Goal: Communication & Community: Share content

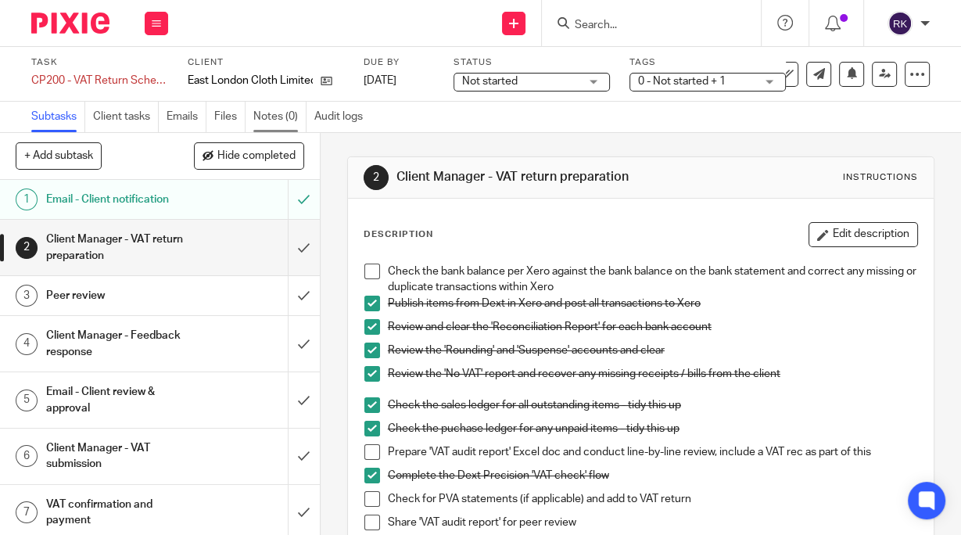
click at [281, 115] on link "Notes (0)" at bounding box center [279, 117] width 53 height 31
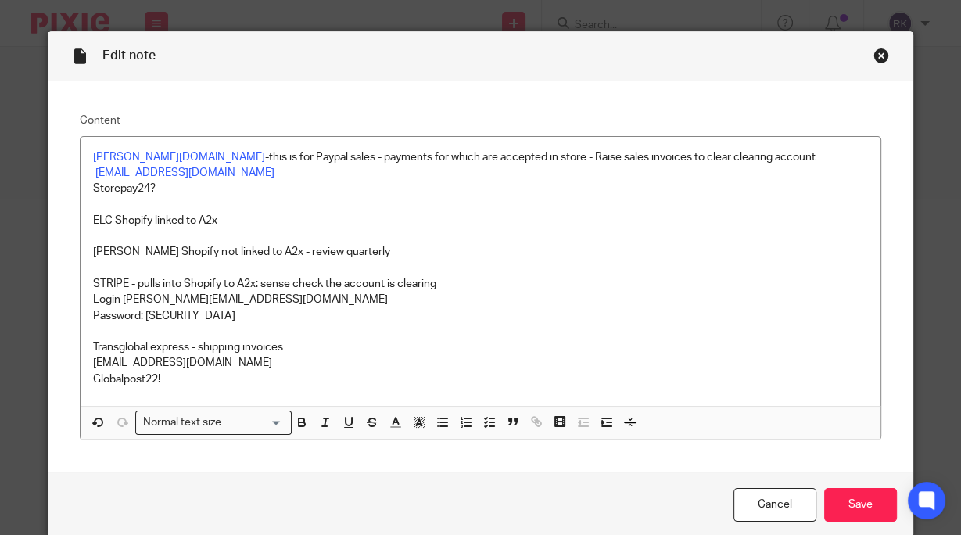
drag, startPoint x: 875, startPoint y: 52, endPoint x: 763, endPoint y: 78, distance: 115.0
click at [874, 52] on div "Close this dialog window" at bounding box center [882, 56] width 16 height 16
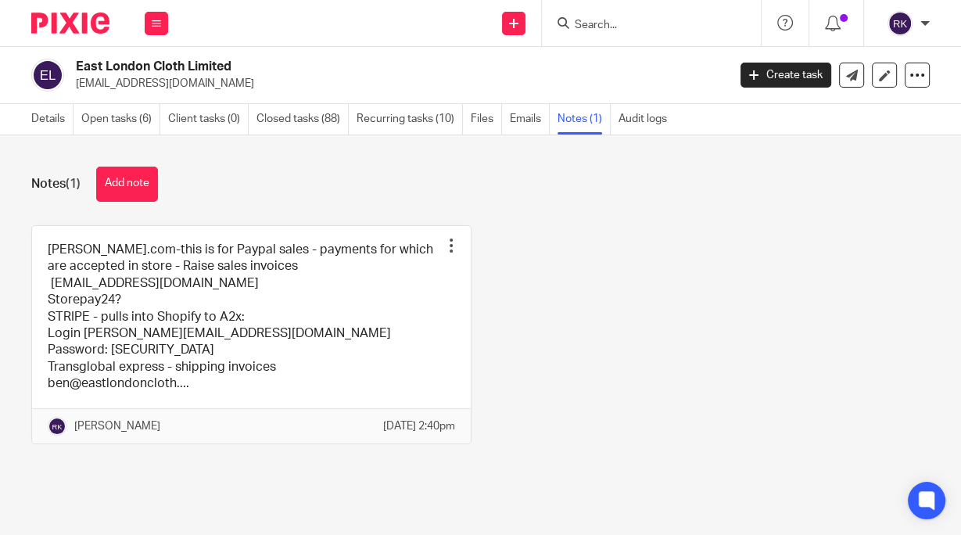
click at [638, 22] on input "Search" at bounding box center [643, 26] width 141 height 14
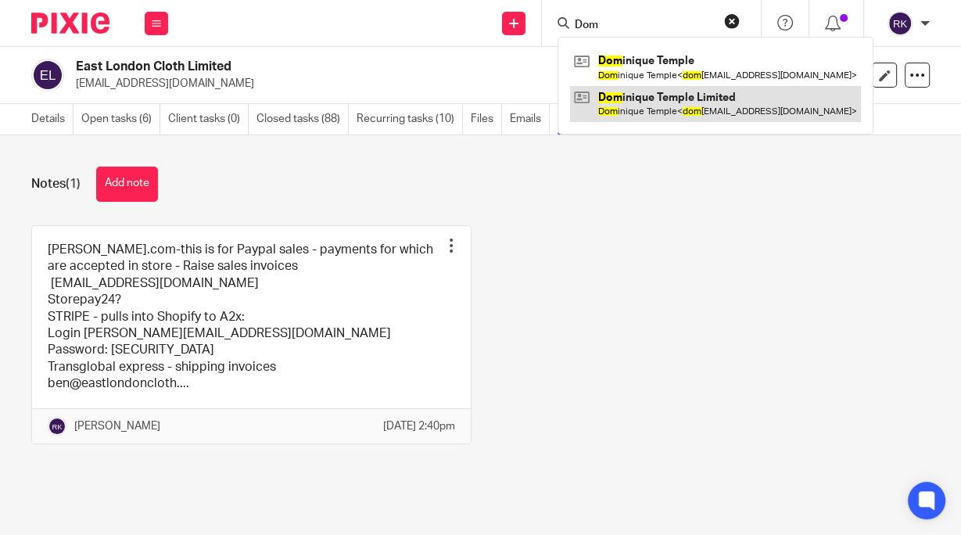
type input "Dom"
click at [674, 105] on link at bounding box center [715, 104] width 291 height 36
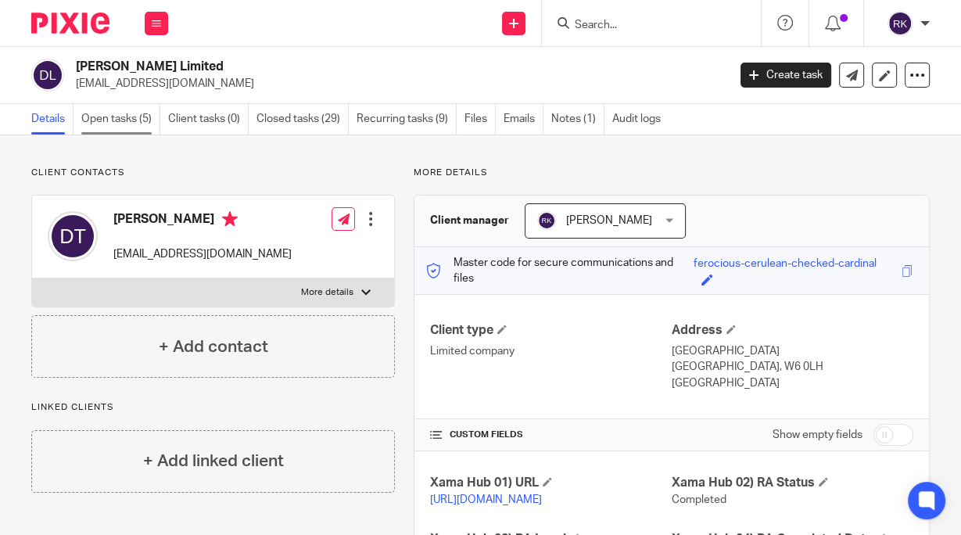
click at [139, 122] on link "Open tasks (5)" at bounding box center [120, 119] width 79 height 31
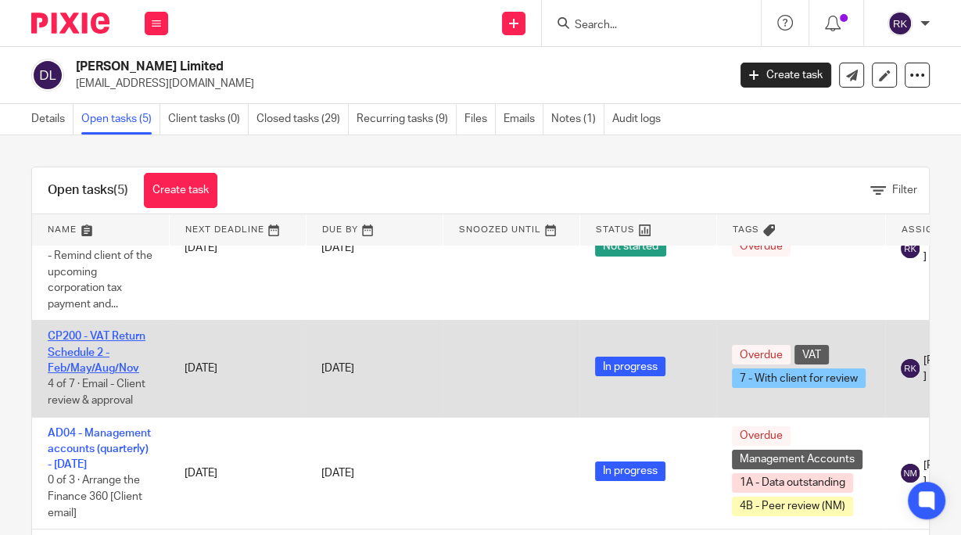
scroll to position [188, 0]
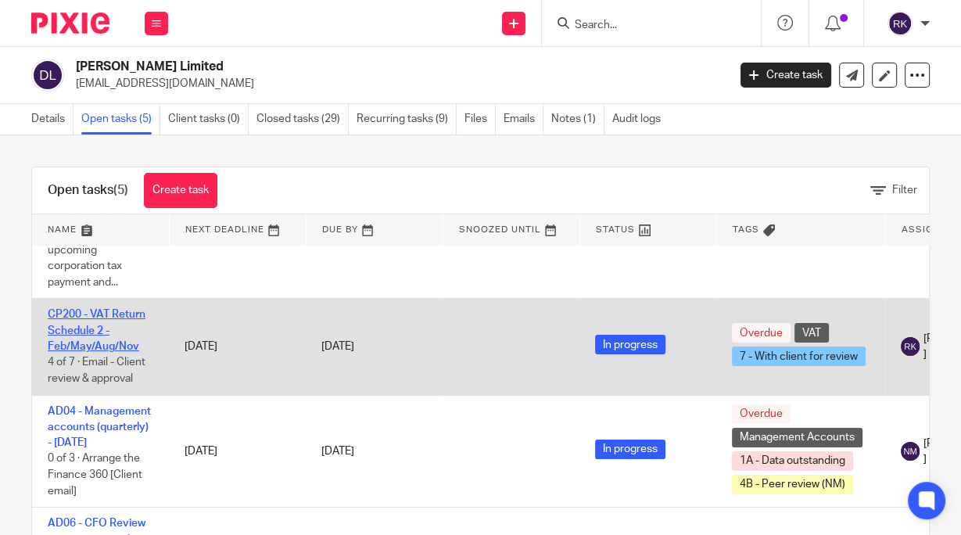
click at [75, 349] on link "CP200 - VAT Return Schedule 2 - Feb/May/Aug/Nov" at bounding box center [97, 330] width 98 height 43
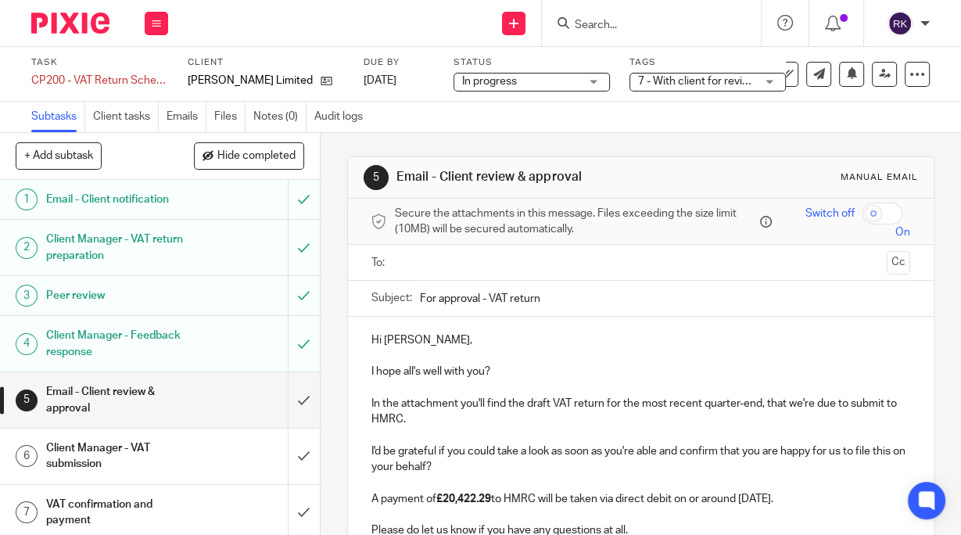
click at [457, 253] on input "text" at bounding box center [641, 262] width 480 height 18
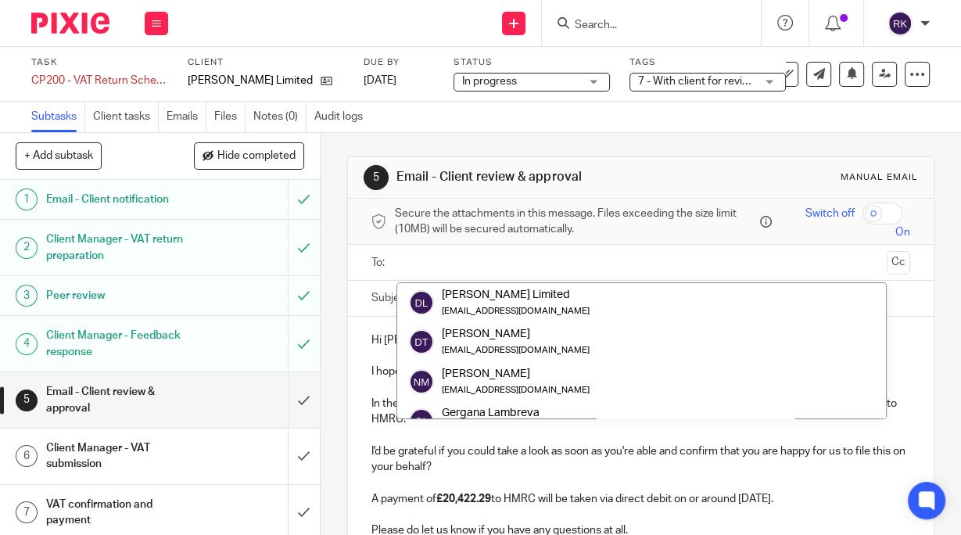
paste input "olivia@dominiquetemple.com"
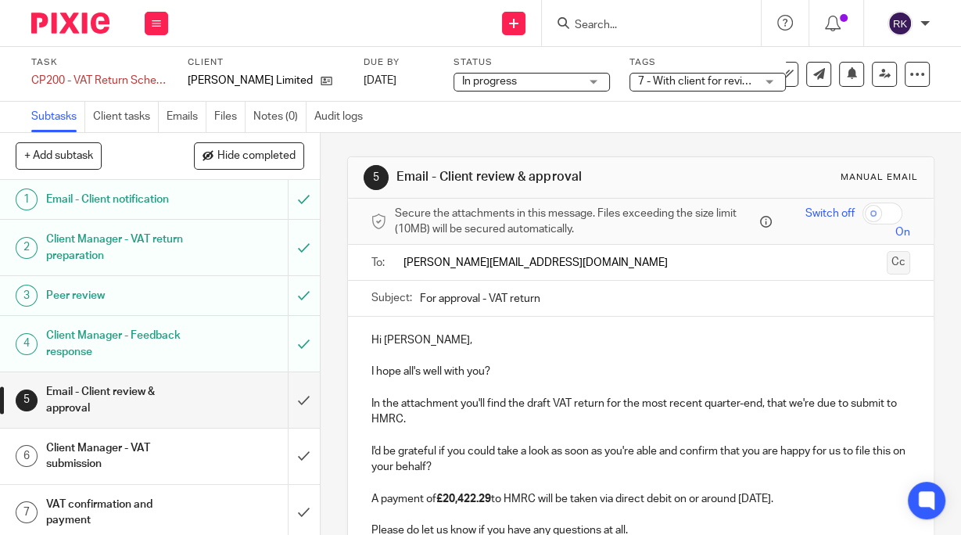
type input "olivia@dominiquetemple.com"
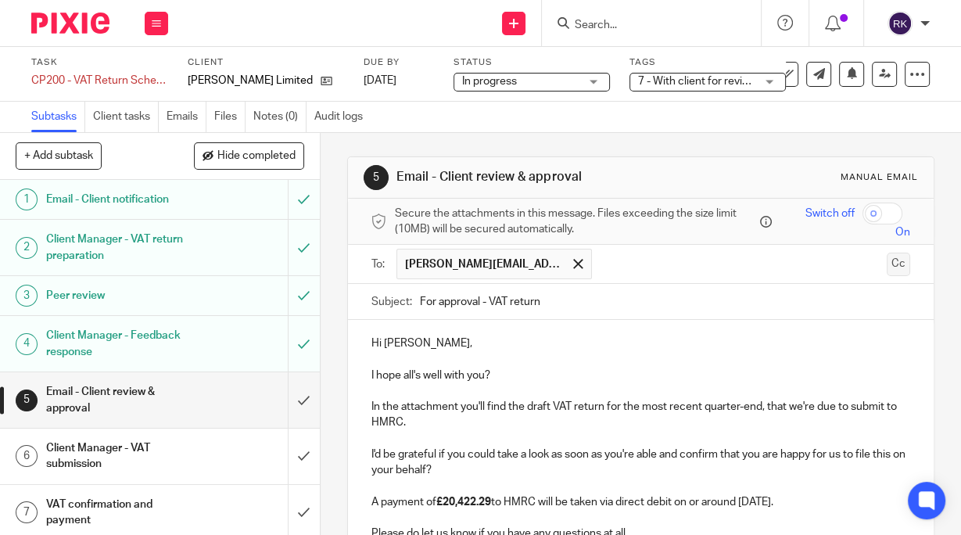
click at [887, 260] on button "Cc" at bounding box center [898, 264] width 23 height 23
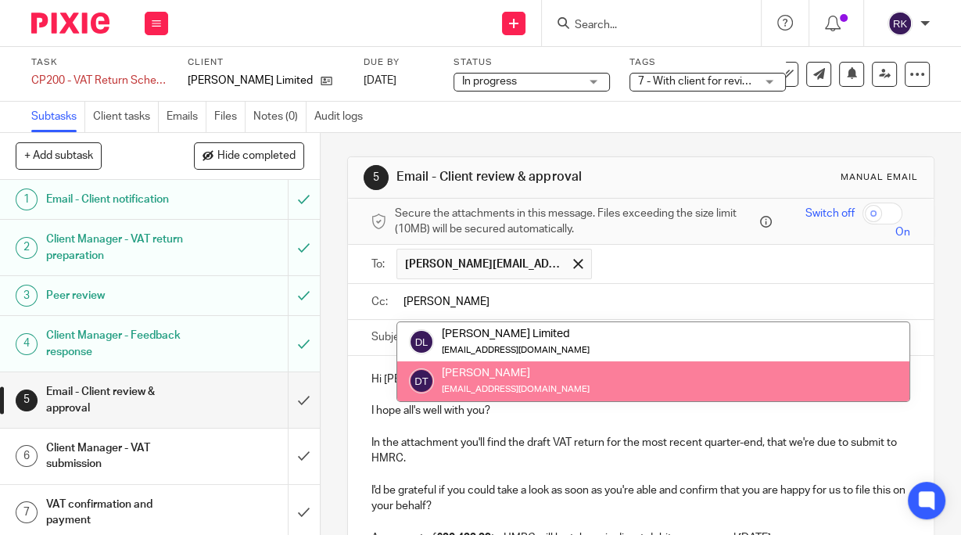
type input "dominique"
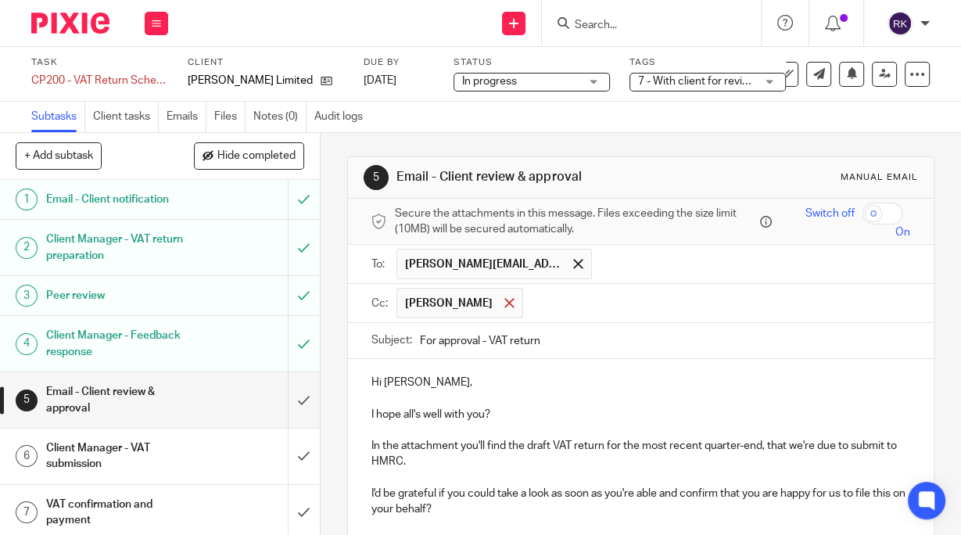
click at [515, 300] on span at bounding box center [510, 303] width 10 height 10
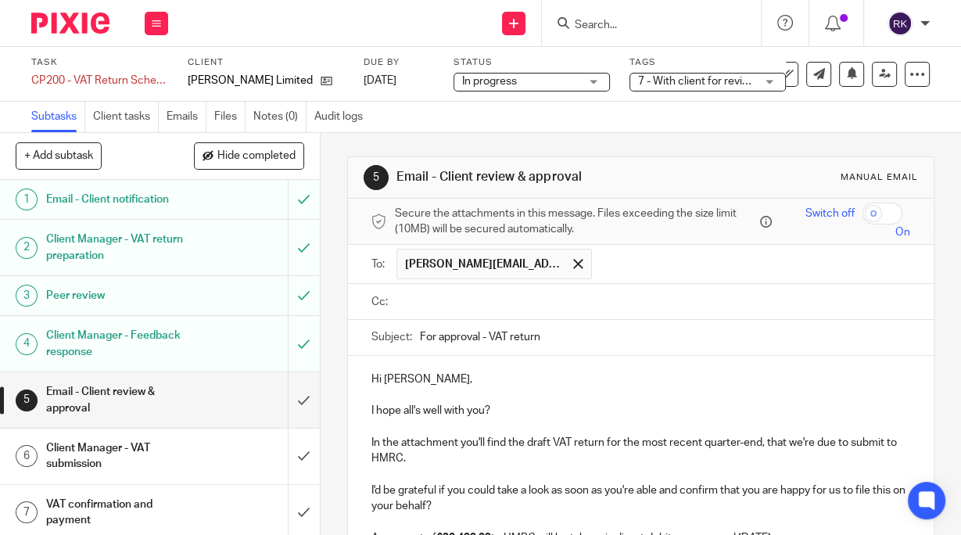
click at [516, 300] on input "text" at bounding box center [653, 302] width 504 height 18
type input "dominque@"
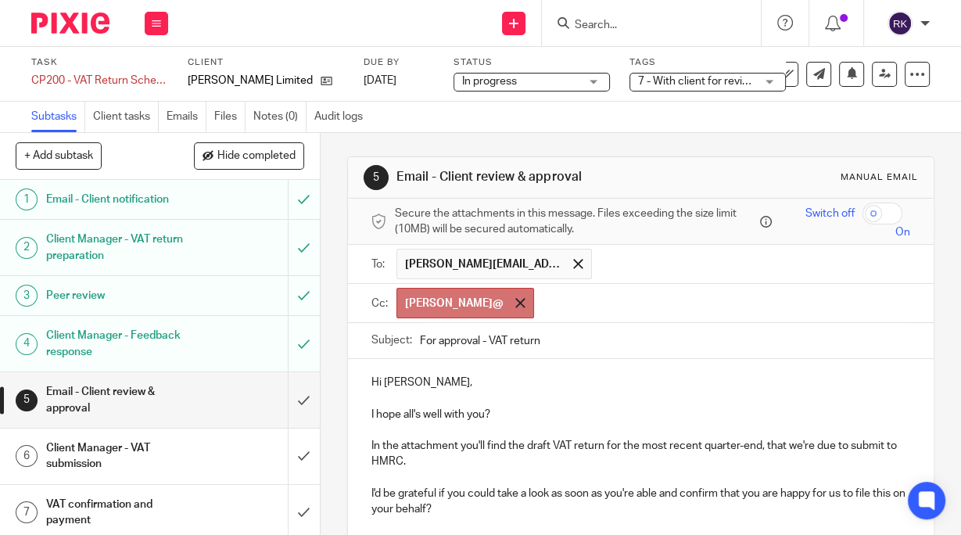
click at [515, 301] on span at bounding box center [520, 303] width 10 height 10
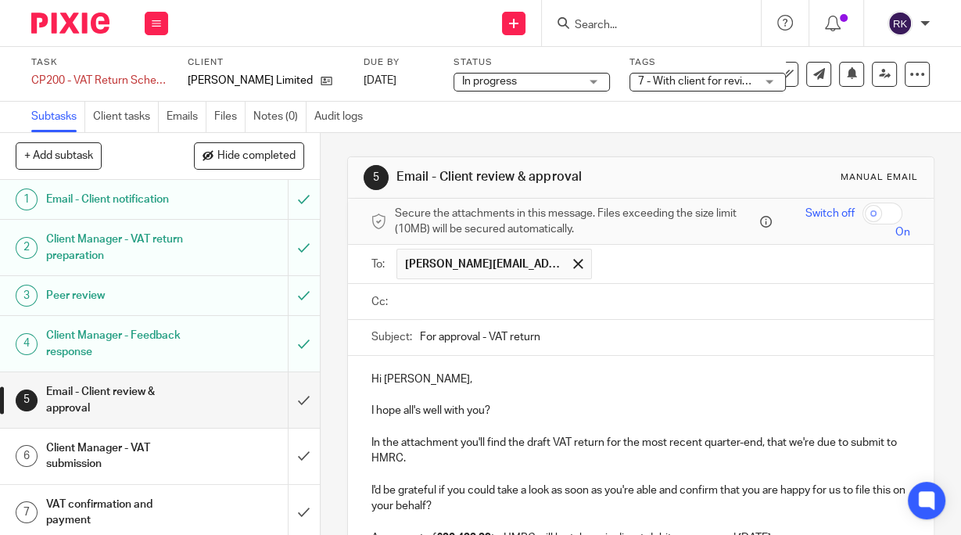
click at [479, 301] on input "text" at bounding box center [653, 302] width 504 height 18
type input "dominque@dominquetemple.com"
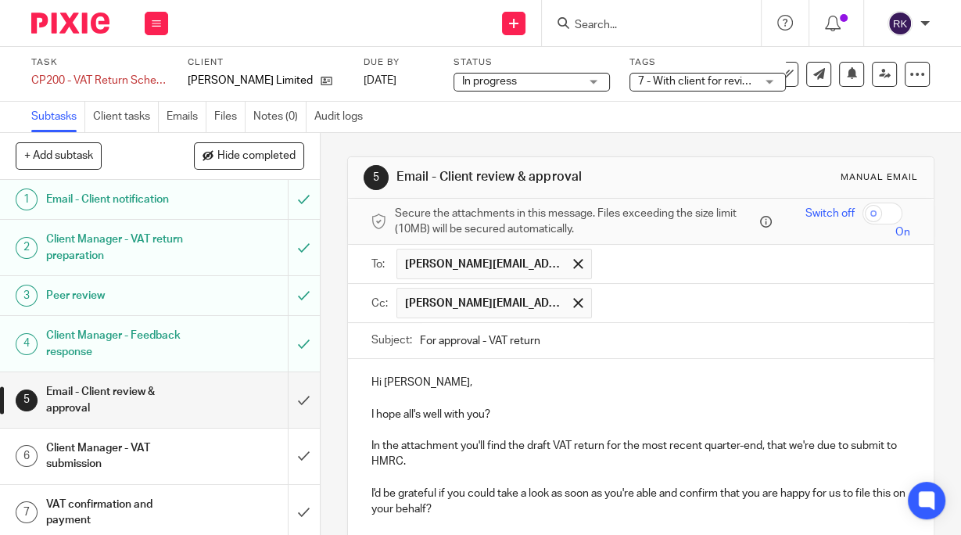
click at [465, 379] on p "Hi Olivia," at bounding box center [641, 383] width 539 height 16
click at [647, 307] on input "text" at bounding box center [752, 303] width 304 height 31
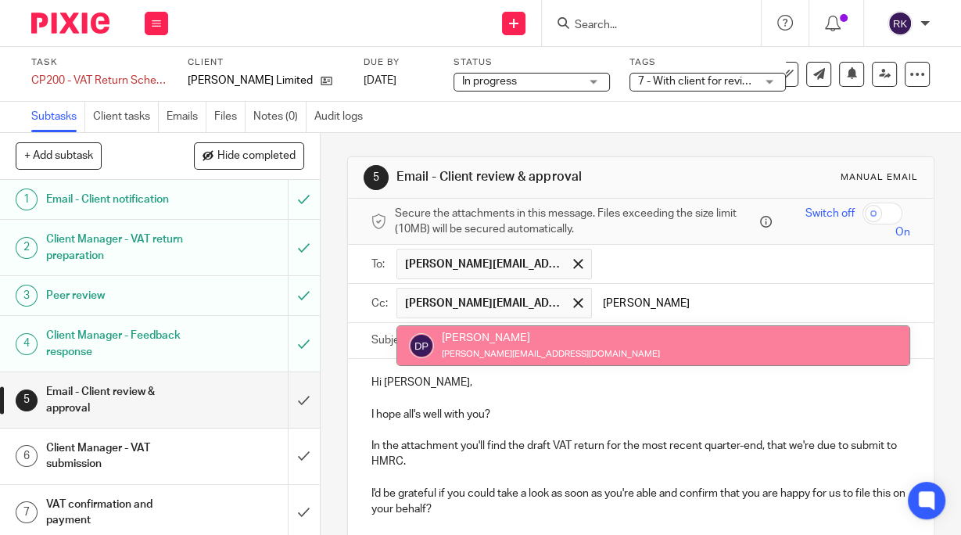
type input "dan"
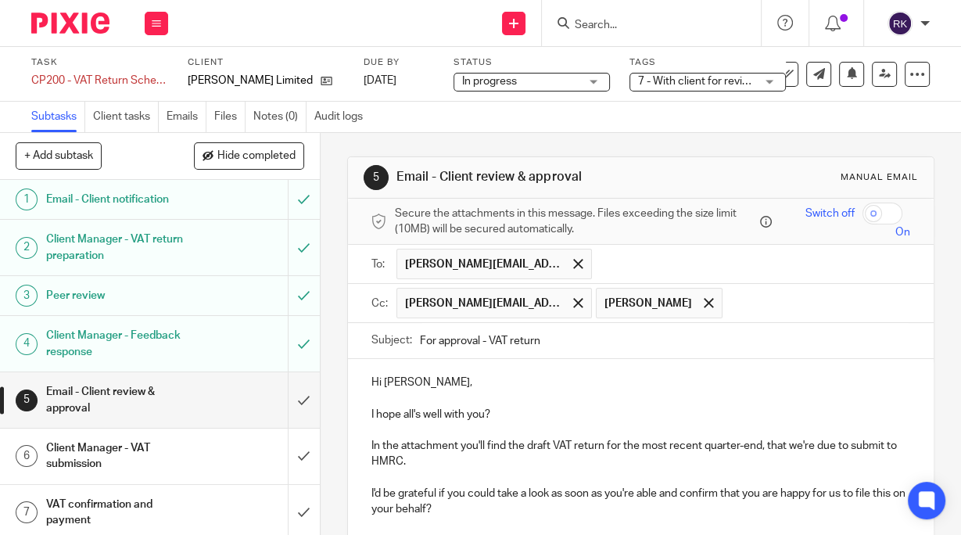
click at [769, 312] on input "text" at bounding box center [817, 303] width 173 height 31
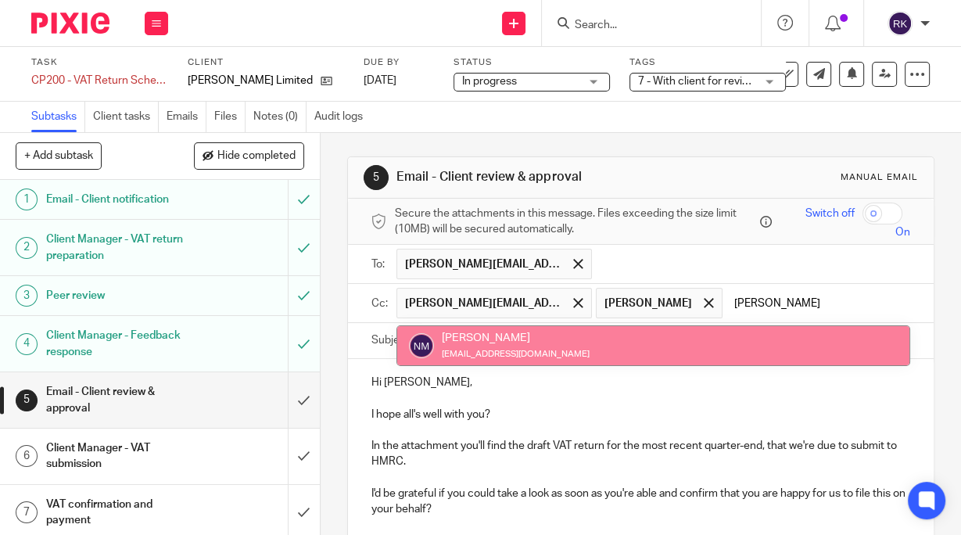
type input "nick"
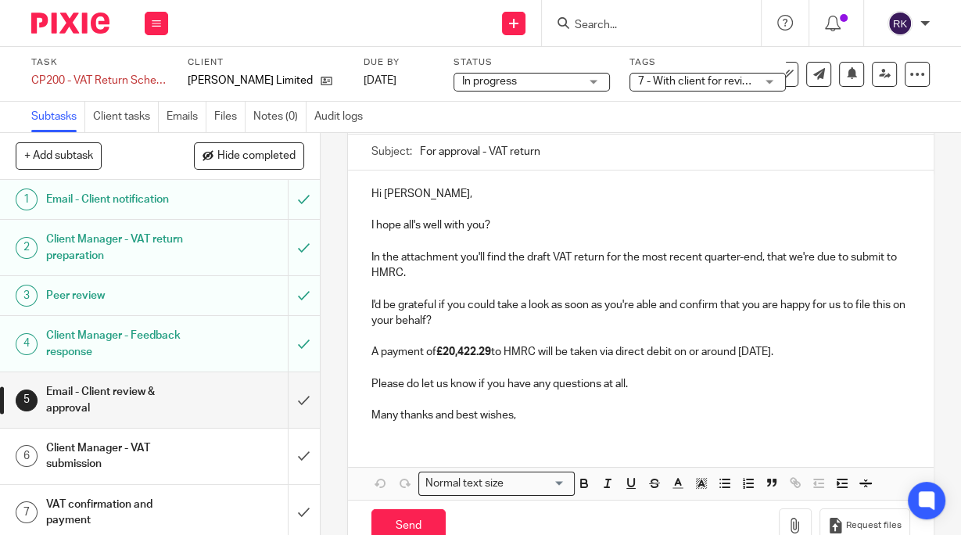
scroll to position [247, 0]
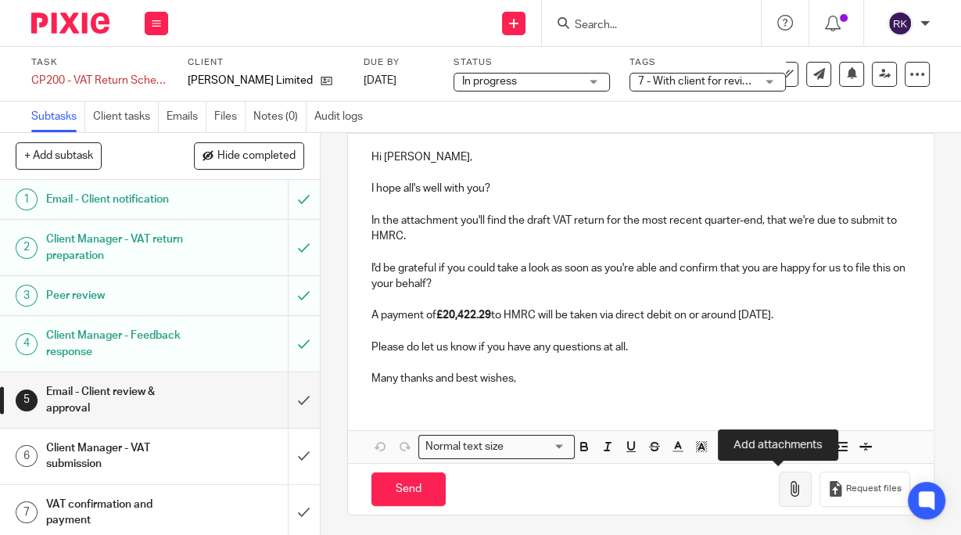
click at [788, 487] on icon "button" at bounding box center [796, 489] width 16 height 16
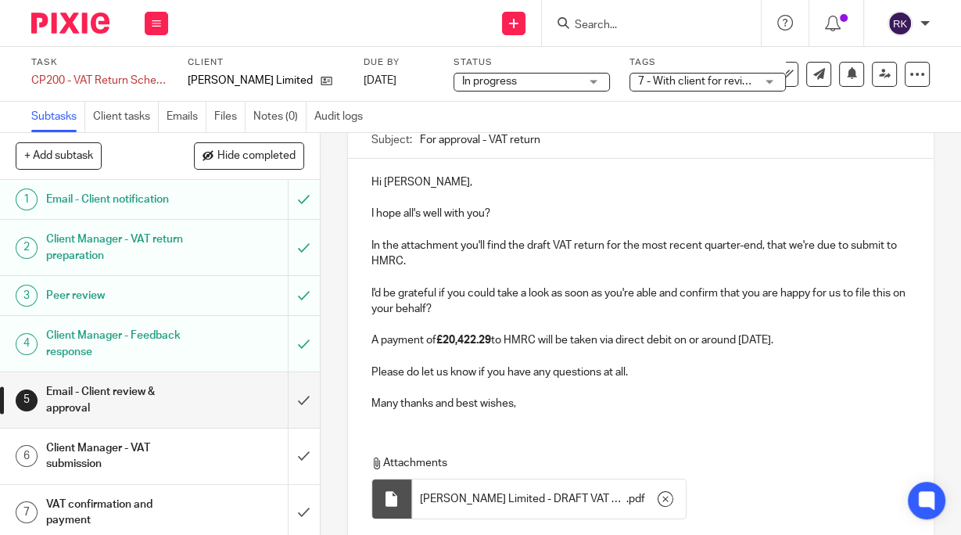
scroll to position [250, 0]
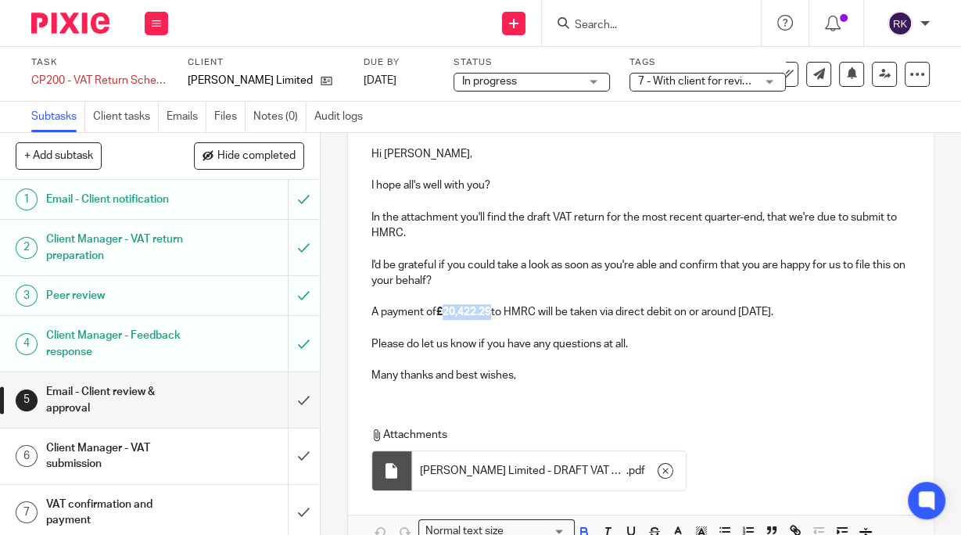
drag, startPoint x: 491, startPoint y: 307, endPoint x: 444, endPoint y: 311, distance: 47.2
click at [444, 311] on strong "£20,422.29" at bounding box center [463, 312] width 55 height 11
drag, startPoint x: 488, startPoint y: 310, endPoint x: 469, endPoint y: 315, distance: 19.6
click at [469, 315] on p "A payment of £ 20,274.63 to HMRC will be taken via direct debit on or around 10…" at bounding box center [641, 312] width 539 height 16
click at [476, 325] on p at bounding box center [641, 329] width 539 height 16
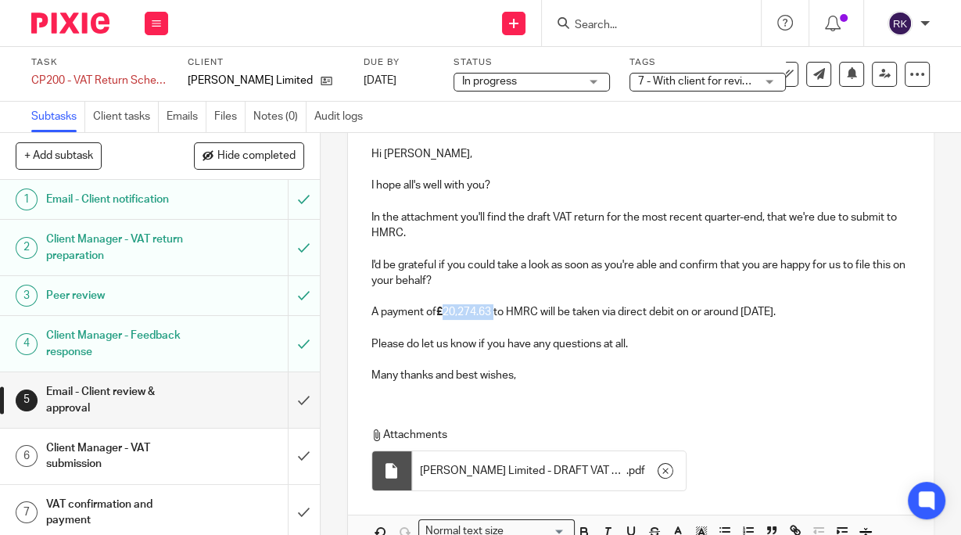
drag, startPoint x: 494, startPoint y: 308, endPoint x: 444, endPoint y: 317, distance: 51.6
click at [444, 317] on p "A payment of £ 20,274.63 to HMRC will be taken via direct debit on or around 10…" at bounding box center [641, 312] width 539 height 16
click at [581, 532] on icon "button" at bounding box center [584, 534] width 6 height 4
click at [712, 411] on div "Attachments Dominique Temple Limited - DRAFT VAT Return QE AUG 25 . pdf" at bounding box center [641, 455] width 586 height 88
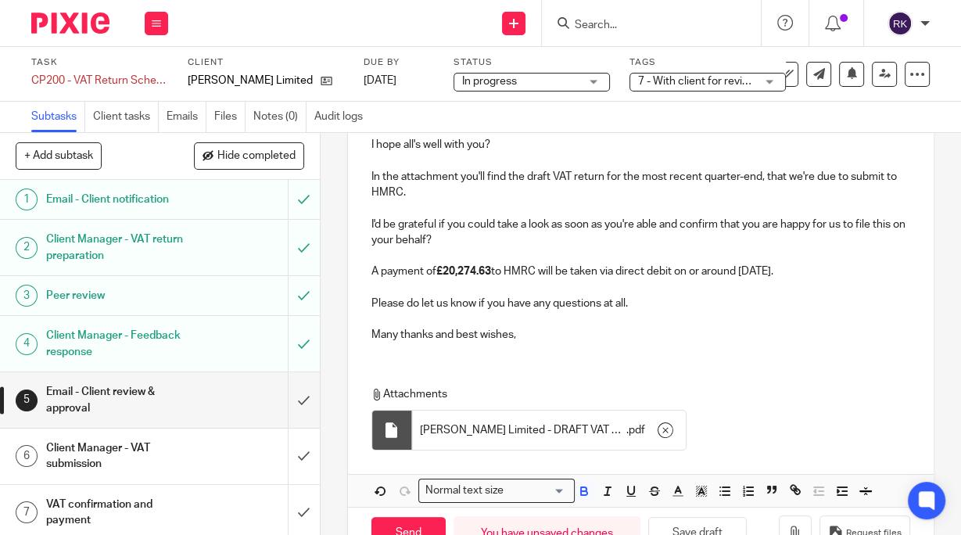
scroll to position [336, 0]
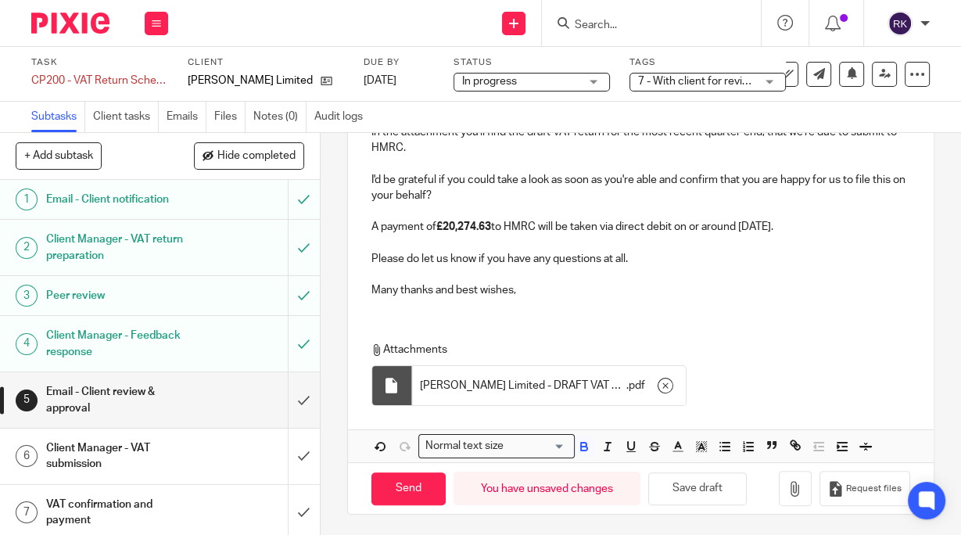
click at [541, 286] on p "Many thanks and best wishes," at bounding box center [641, 290] width 539 height 16
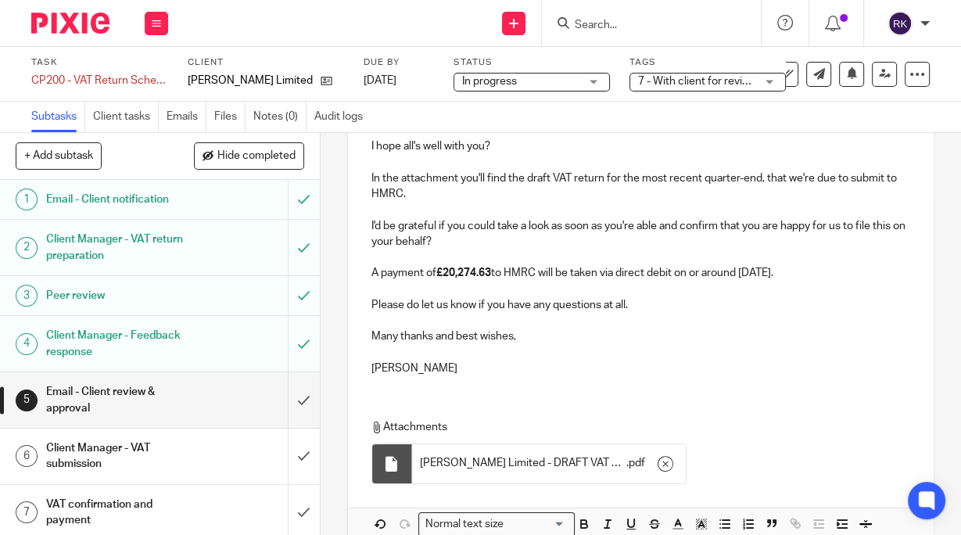
scroll to position [367, 0]
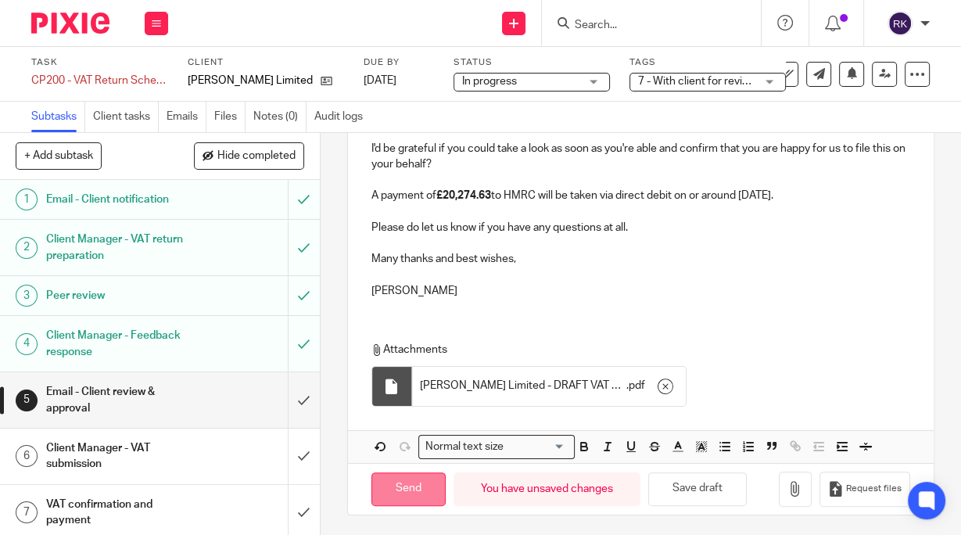
click at [416, 494] on input "Send" at bounding box center [409, 489] width 74 height 34
drag, startPoint x: 684, startPoint y: 480, endPoint x: 652, endPoint y: 492, distance: 34.9
click at [684, 480] on button "Save draft" at bounding box center [697, 489] width 99 height 34
type input "Sent"
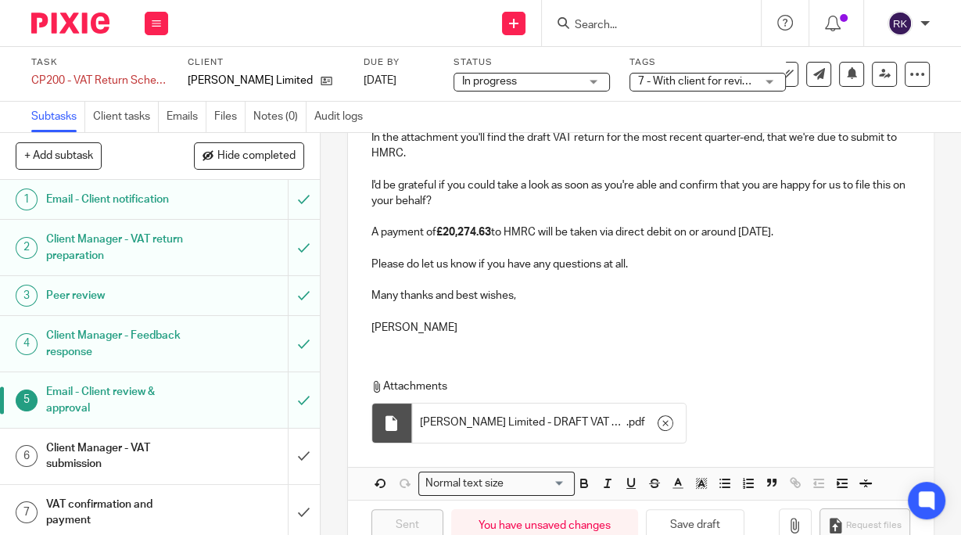
scroll to position [179, 0]
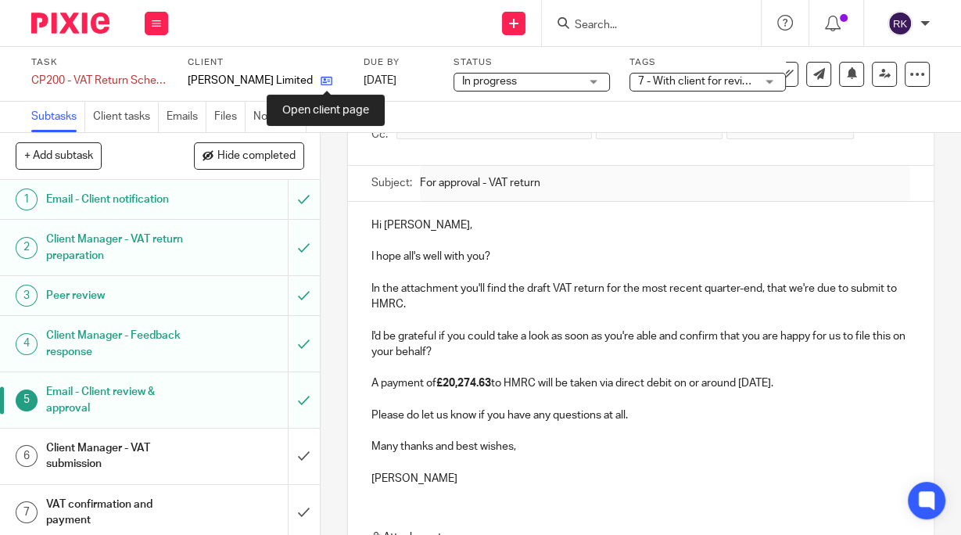
click at [329, 79] on icon at bounding box center [327, 81] width 12 height 12
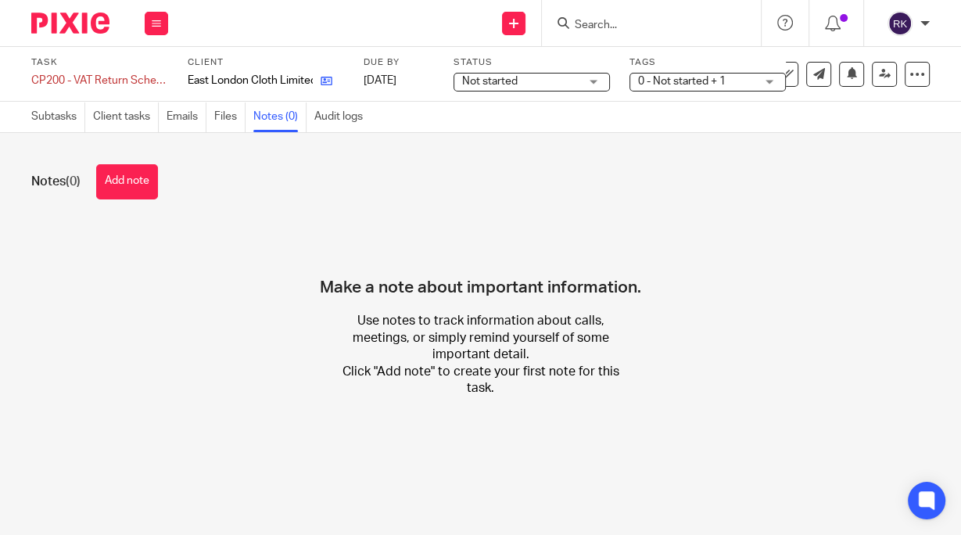
click at [329, 74] on link at bounding box center [323, 81] width 20 height 16
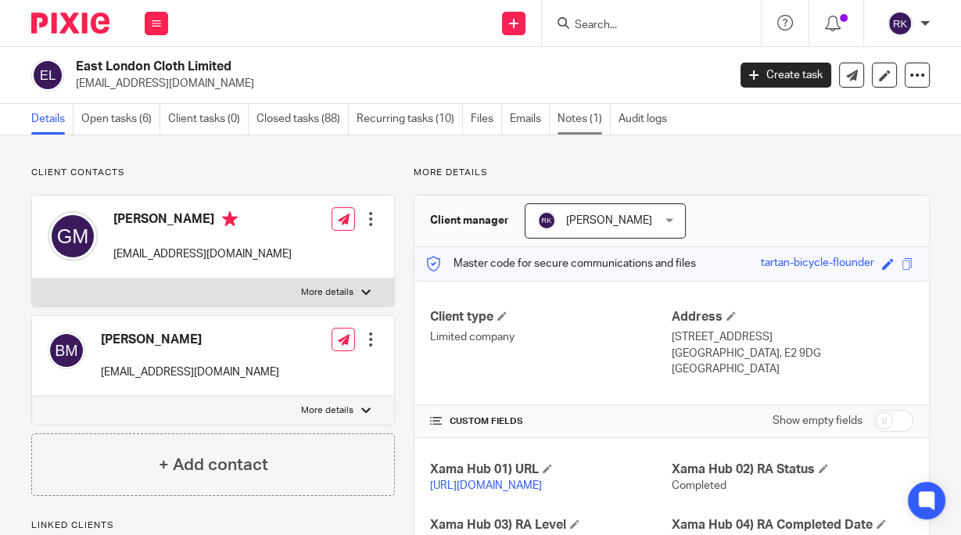
click at [572, 109] on link "Notes (1)" at bounding box center [584, 119] width 53 height 31
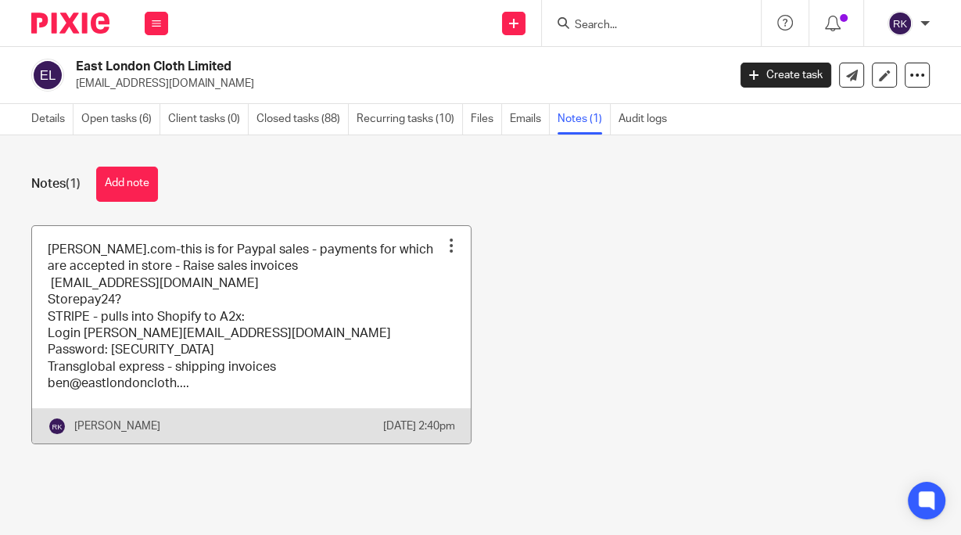
click at [447, 241] on div at bounding box center [452, 246] width 16 height 16
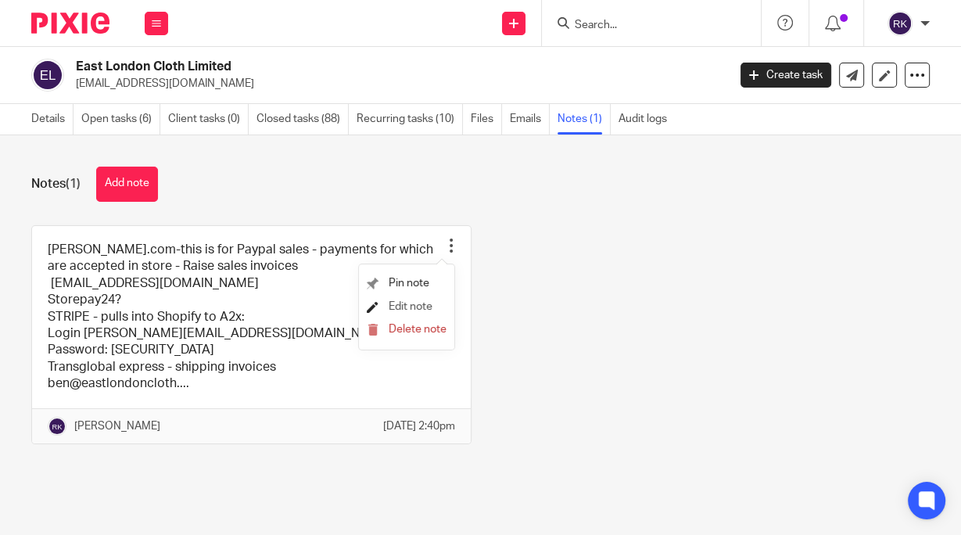
click at [415, 307] on span "Edit note" at bounding box center [411, 306] width 44 height 11
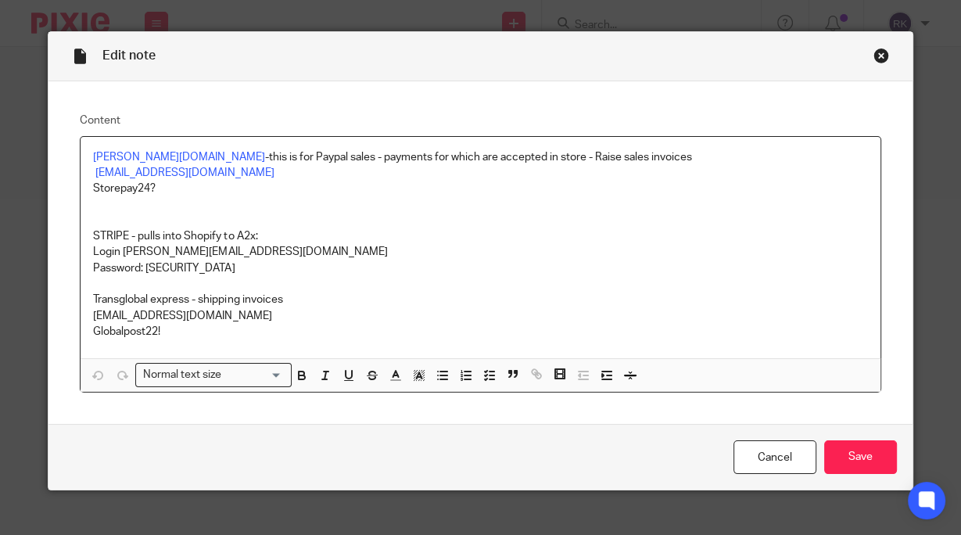
click at [243, 210] on p at bounding box center [480, 205] width 774 height 16
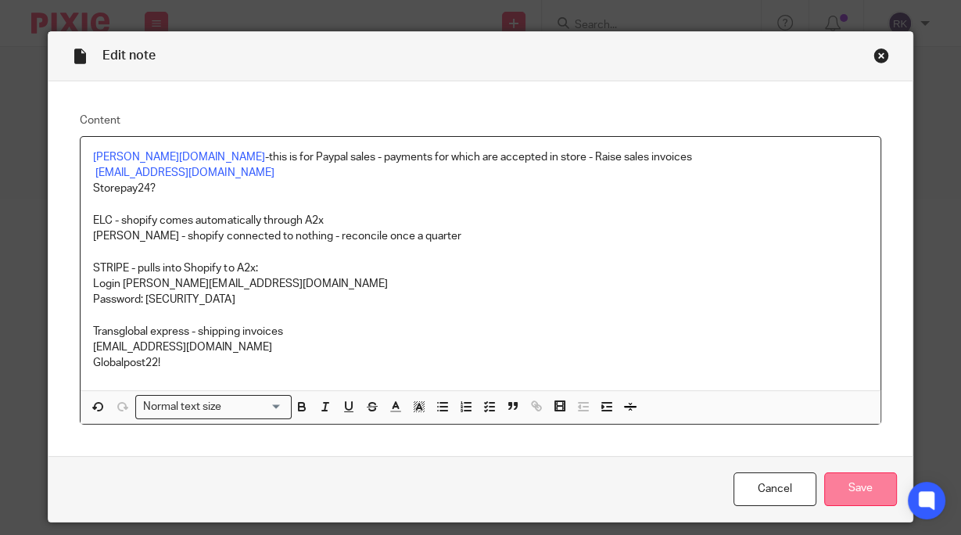
click at [853, 483] on input "Save" at bounding box center [860, 489] width 73 height 34
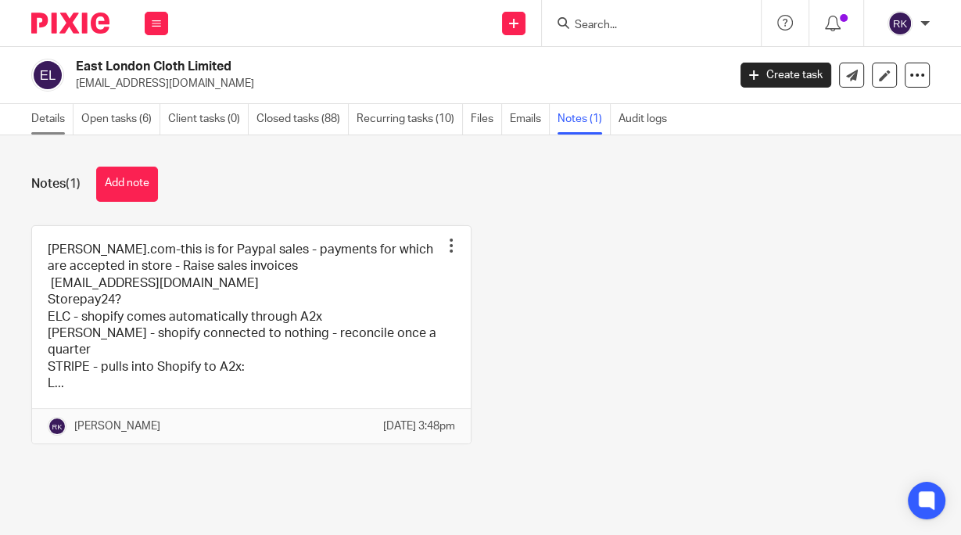
click at [50, 122] on link "Details" at bounding box center [52, 119] width 42 height 31
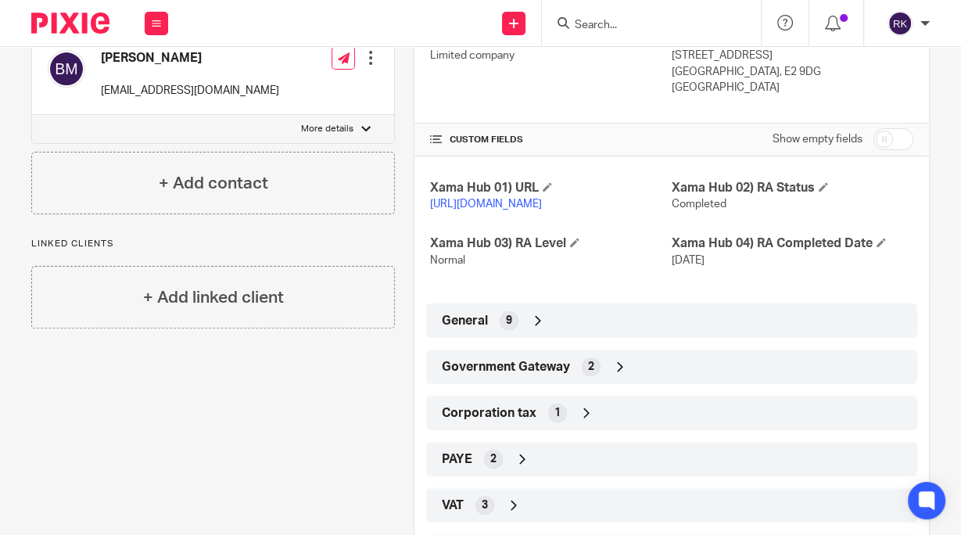
scroll to position [313, 0]
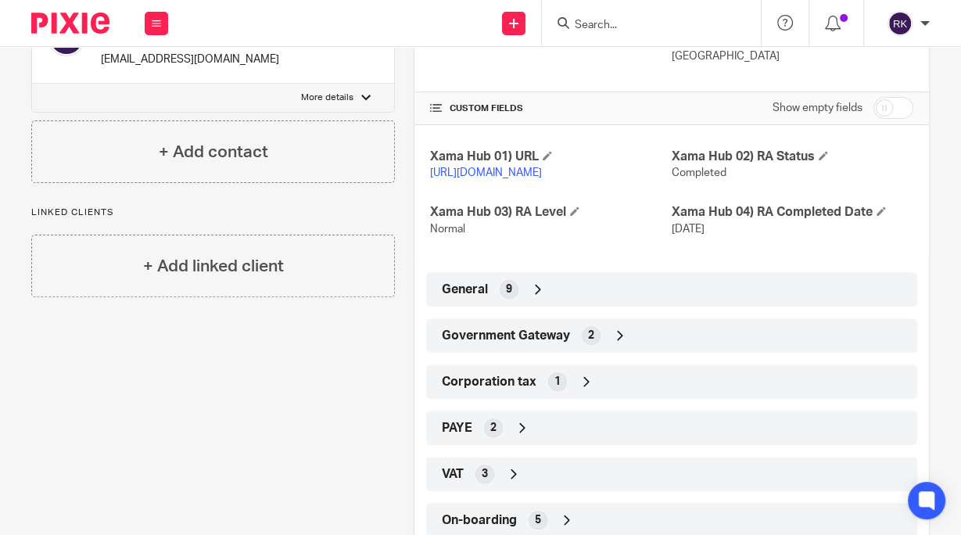
click at [515, 302] on div "General 9" at bounding box center [672, 289] width 468 height 27
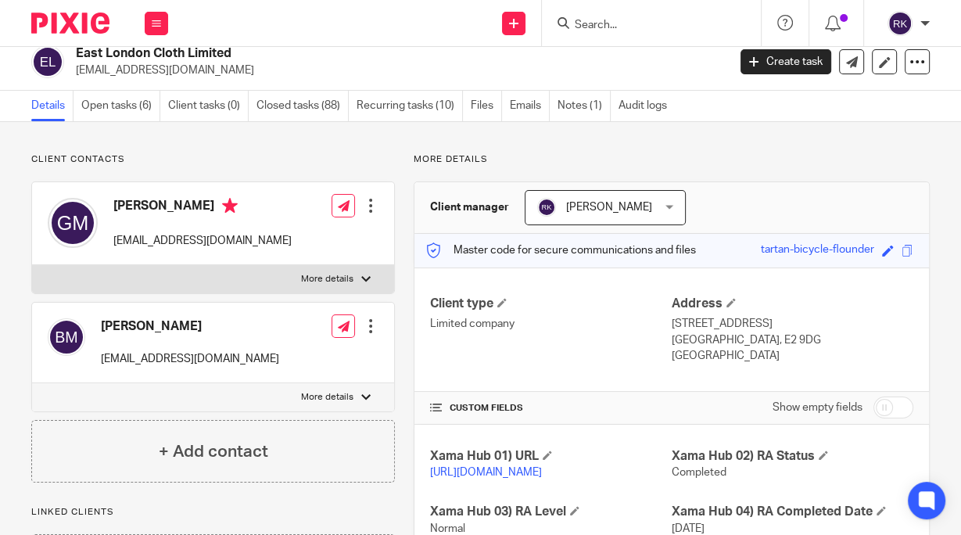
scroll to position [0, 0]
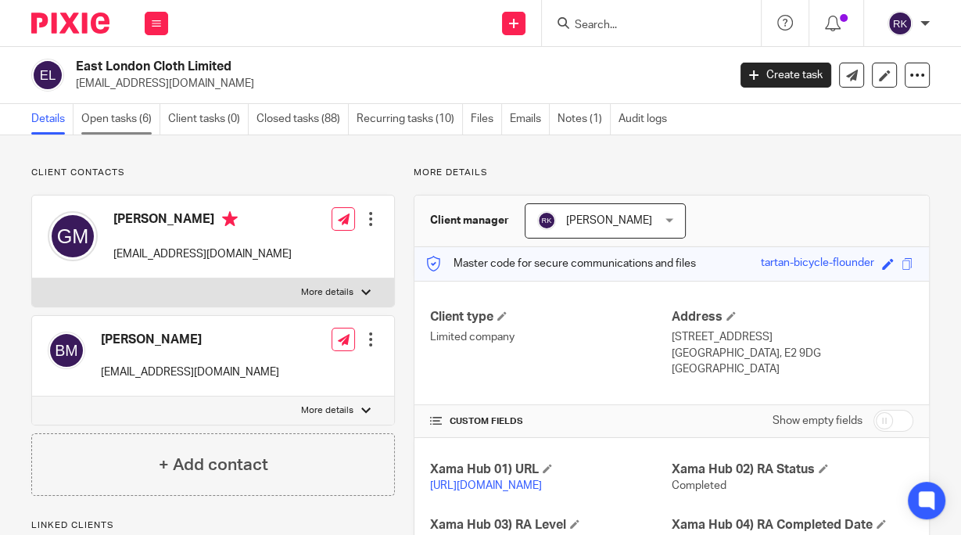
click at [110, 124] on link "Open tasks (6)" at bounding box center [120, 119] width 79 height 31
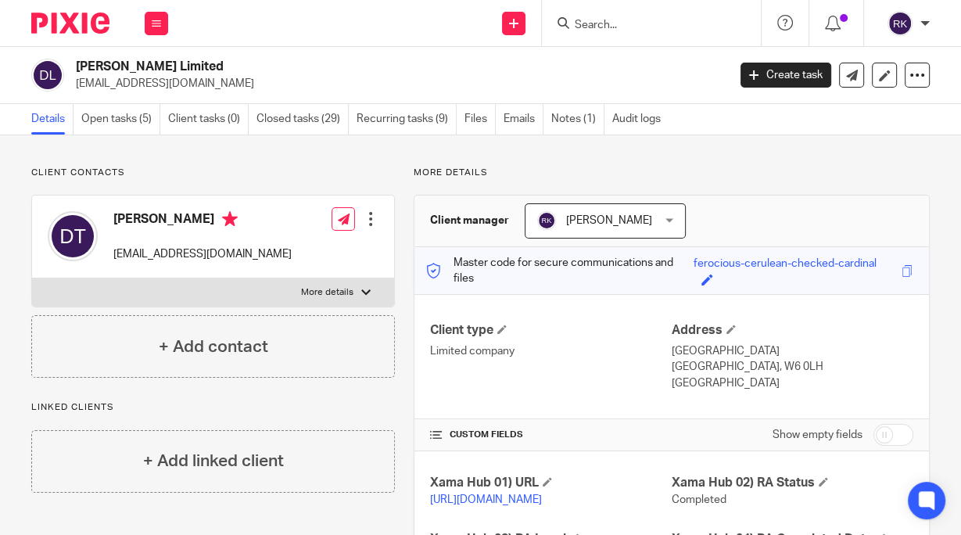
click at [369, 219] on div at bounding box center [371, 219] width 16 height 16
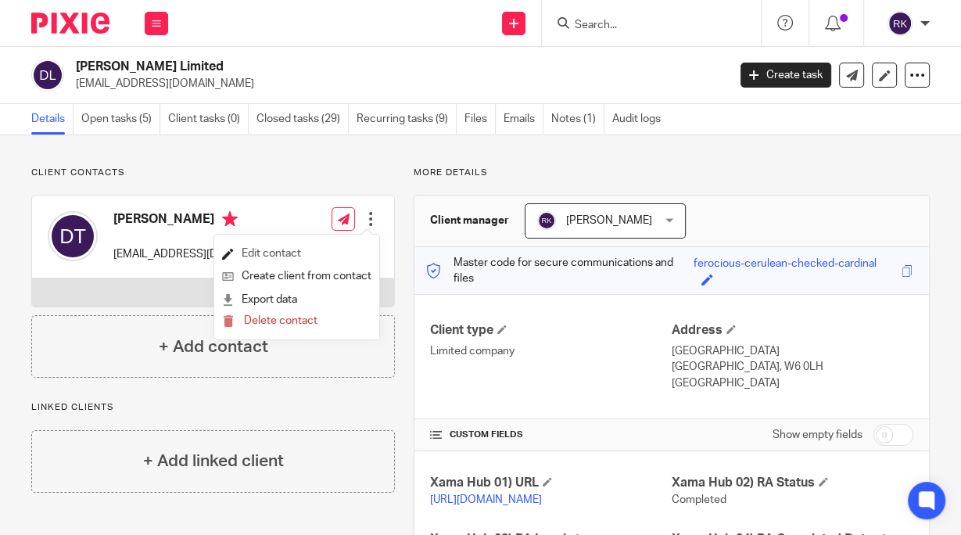
click at [289, 254] on link "Edit contact" at bounding box center [296, 253] width 149 height 23
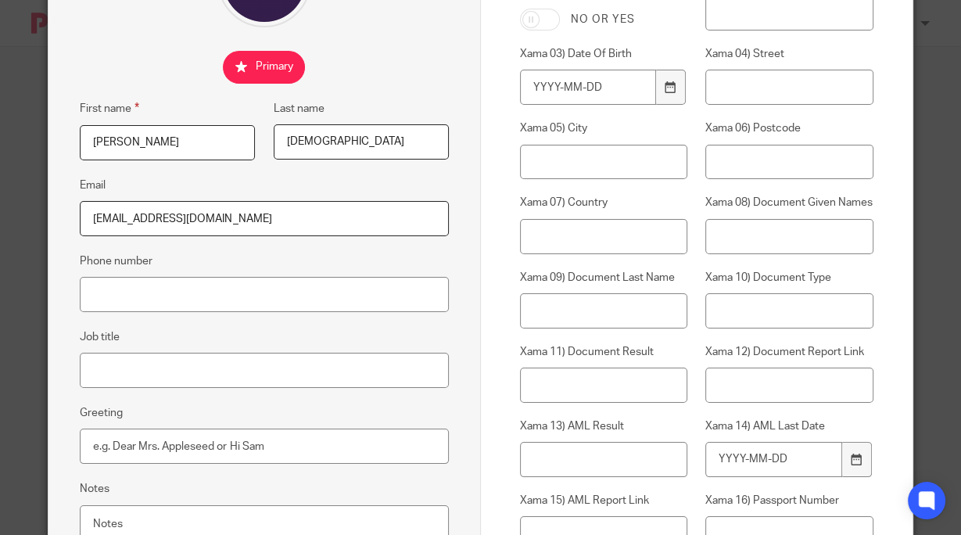
scroll to position [188, 0]
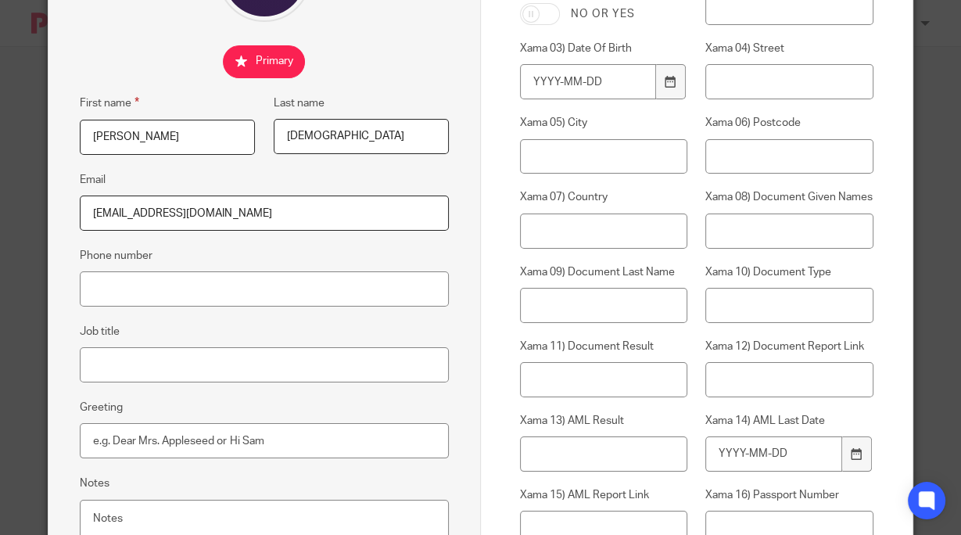
drag, startPoint x: 263, startPoint y: 212, endPoint x: 9, endPoint y: 221, distance: 254.4
click at [8, 221] on div "Edit contact First name [PERSON_NAME] Last name [PERSON_NAME] Email [EMAIL_ADDR…" at bounding box center [480, 267] width 961 height 535
paste input "@dominiquetemple"
type input "[PERSON_NAME][EMAIL_ADDRESS][DOMAIN_NAME]"
click at [307, 250] on fieldset "Phone number" at bounding box center [264, 276] width 368 height 60
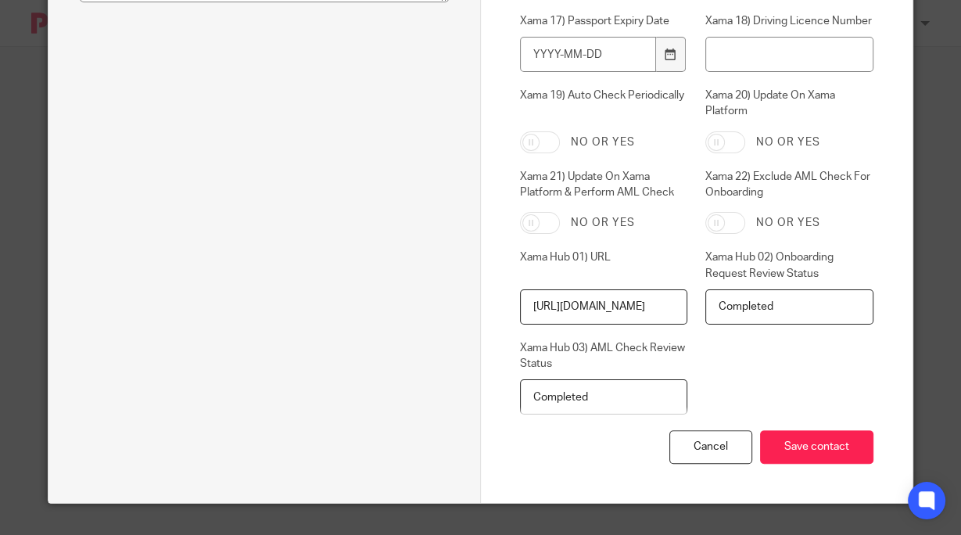
scroll to position [751, 0]
click at [793, 444] on input "Save contact" at bounding box center [816, 447] width 113 height 34
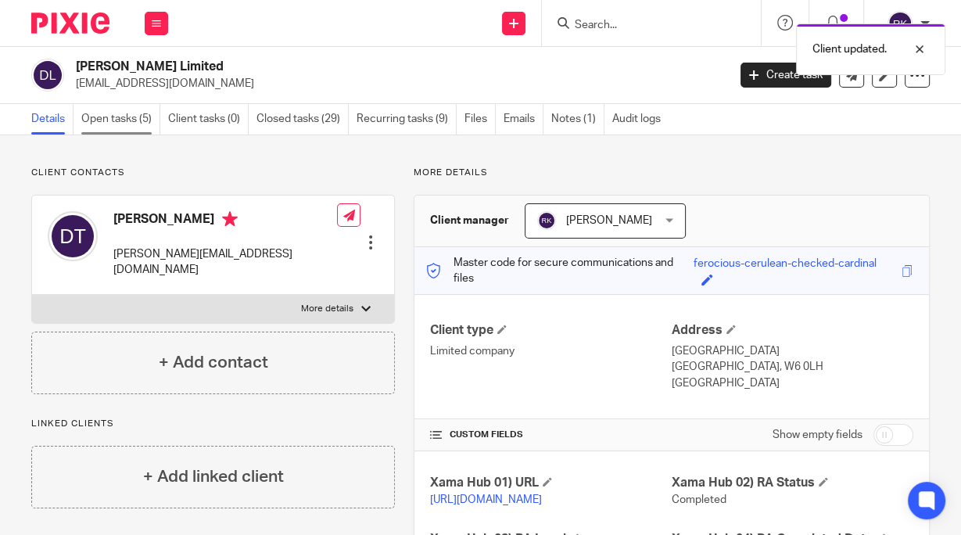
click at [142, 123] on link "Open tasks (5)" at bounding box center [120, 119] width 79 height 31
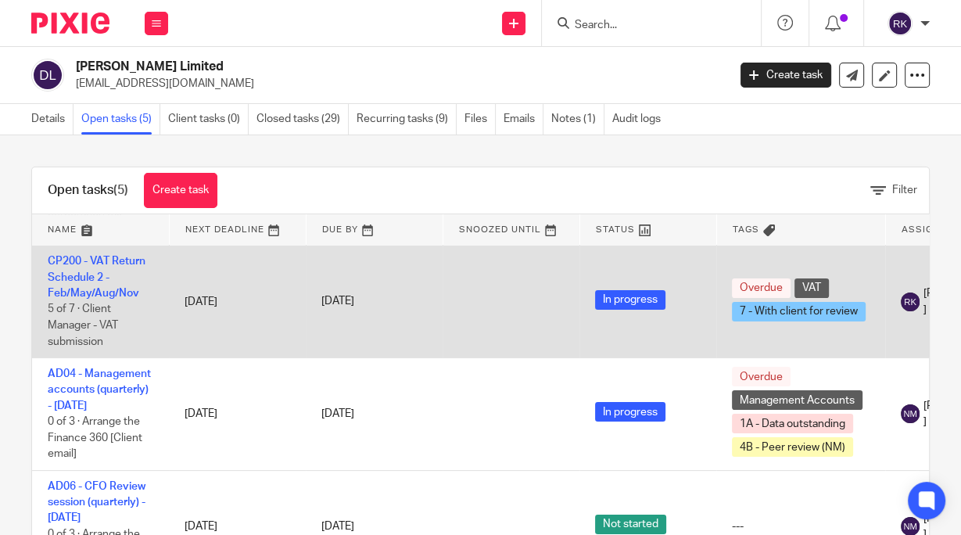
scroll to position [250, 0]
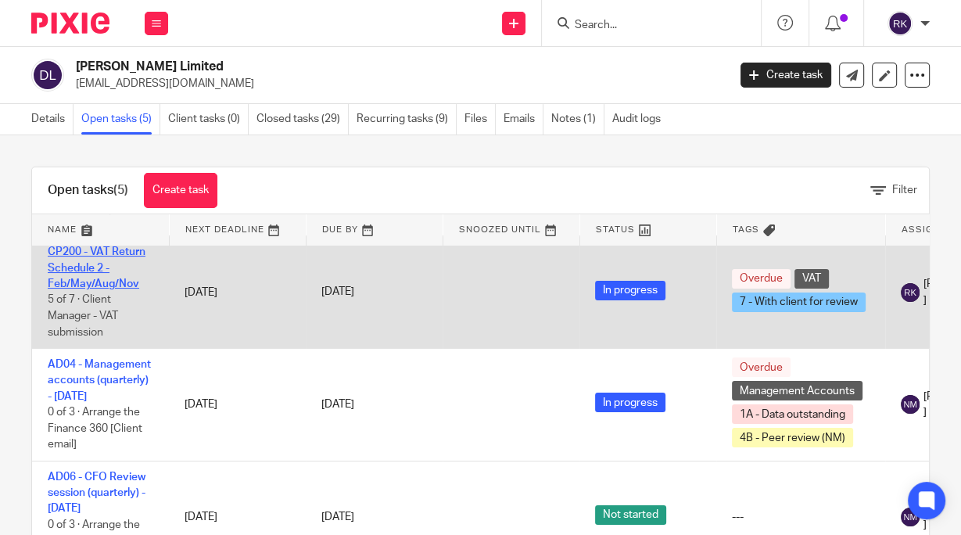
click at [89, 284] on link "CP200 - VAT Return Schedule 2 - Feb/May/Aug/Nov" at bounding box center [97, 267] width 98 height 43
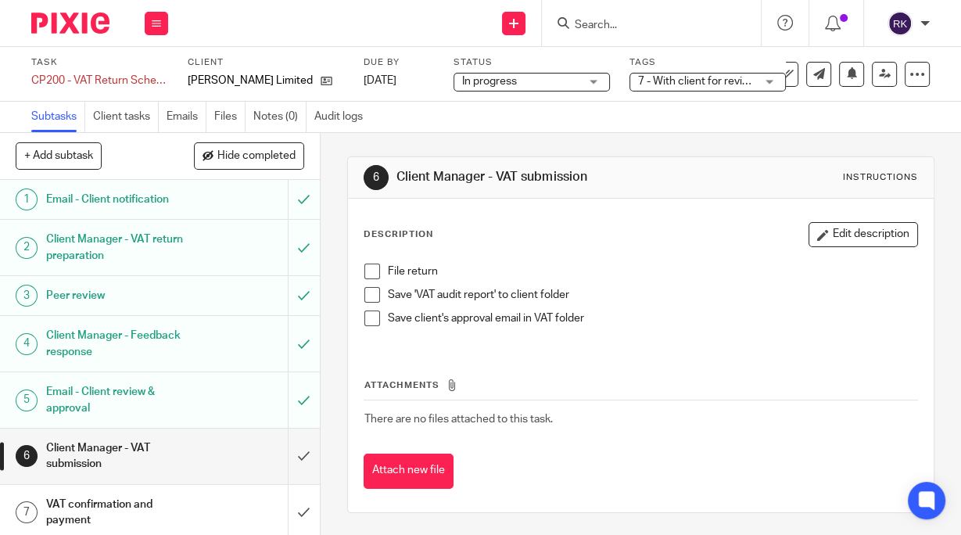
click at [225, 401] on div "Email - Client review & approval" at bounding box center [159, 400] width 226 height 40
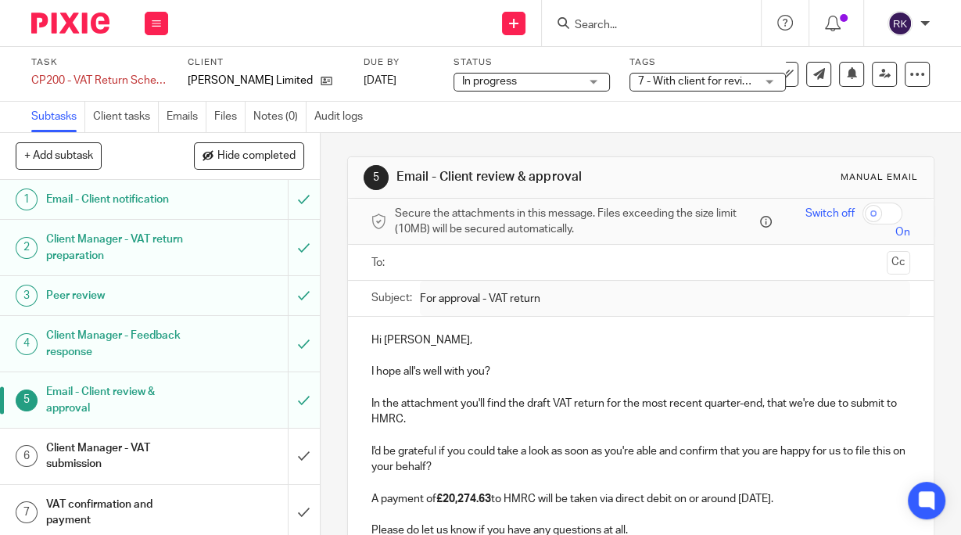
click at [447, 265] on input "text" at bounding box center [641, 262] width 480 height 18
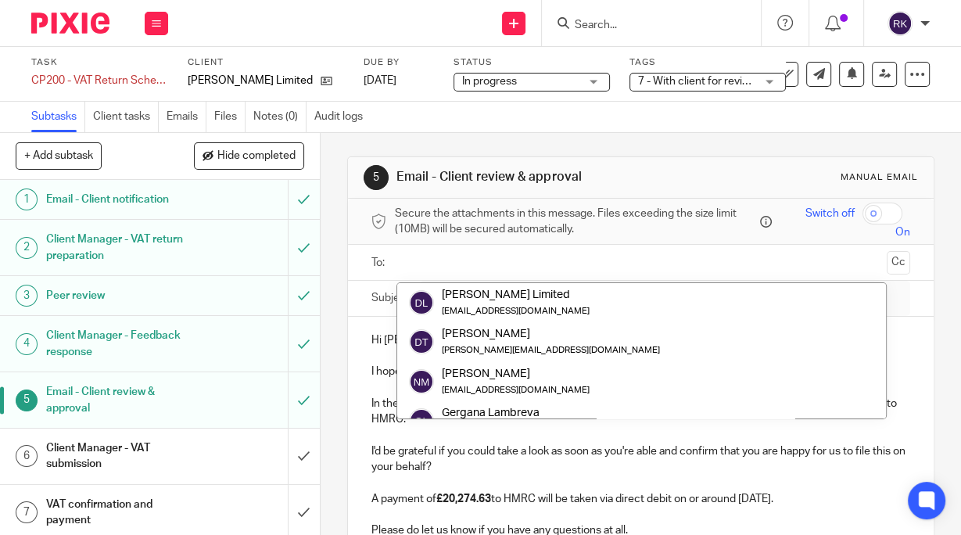
paste input "[PERSON_NAME][EMAIL_ADDRESS][DOMAIN_NAME]"
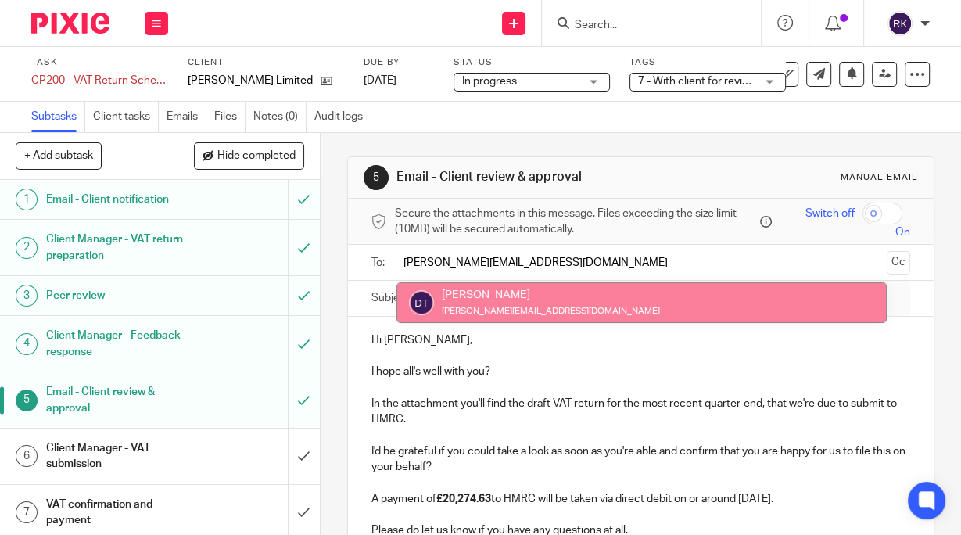
type input "[PERSON_NAME][EMAIL_ADDRESS][DOMAIN_NAME]"
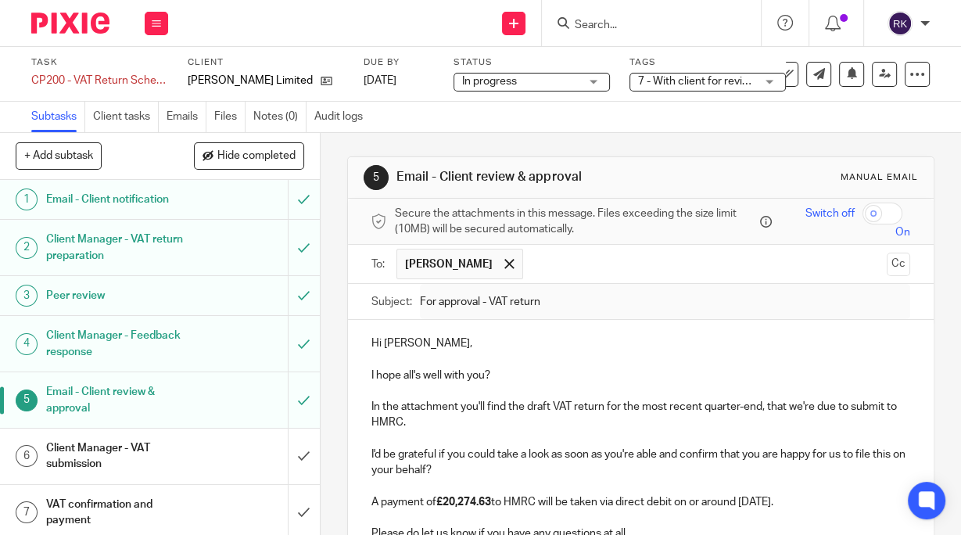
click at [598, 266] on input "text" at bounding box center [705, 264] width 349 height 31
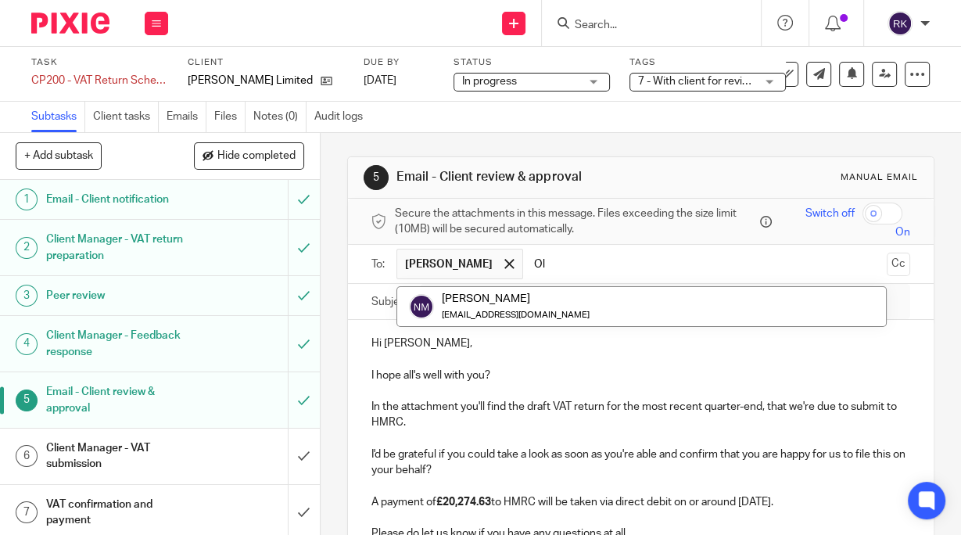
type input "O"
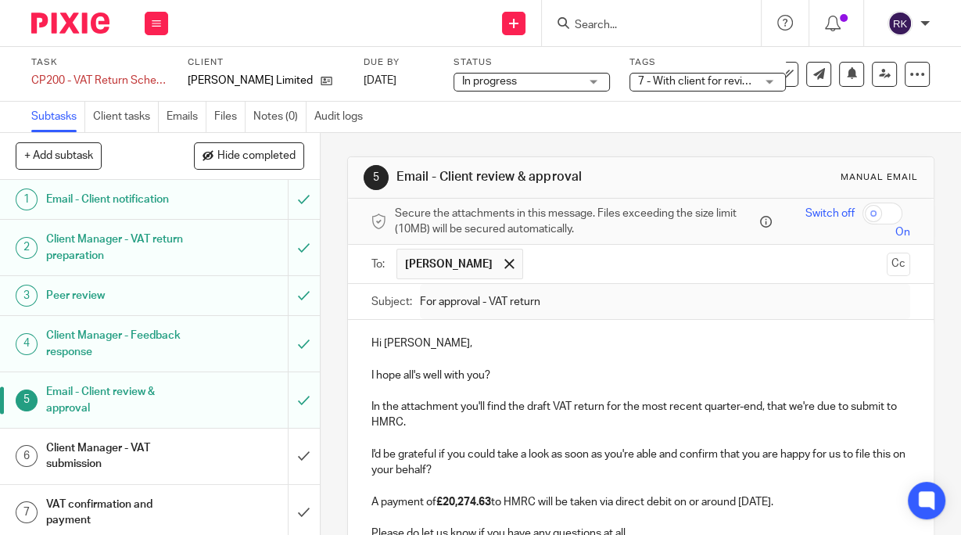
paste input "[PERSON_NAME][EMAIL_ADDRESS][DOMAIN_NAME]"
type input "[PERSON_NAME][EMAIL_ADDRESS][DOMAIN_NAME]"
click at [620, 351] on p at bounding box center [641, 359] width 539 height 16
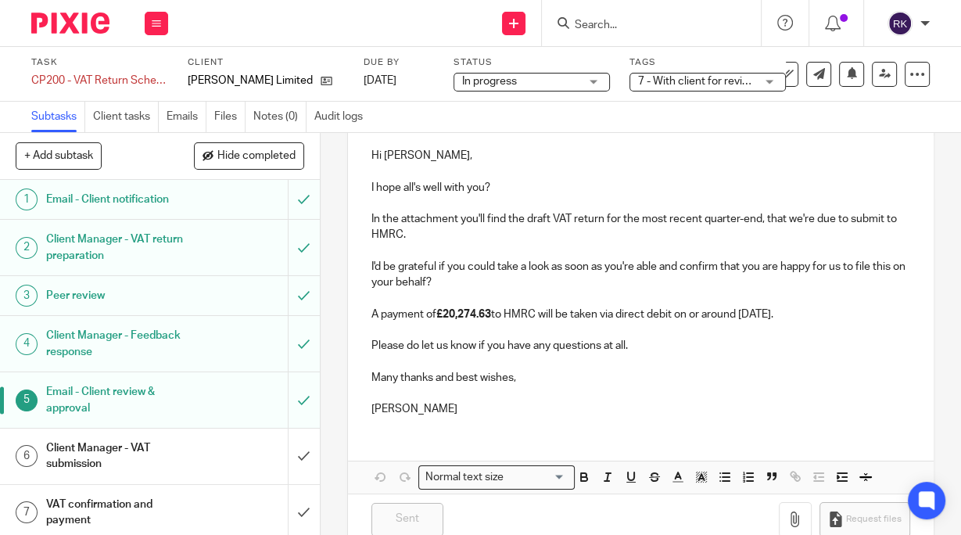
scroll to position [219, 0]
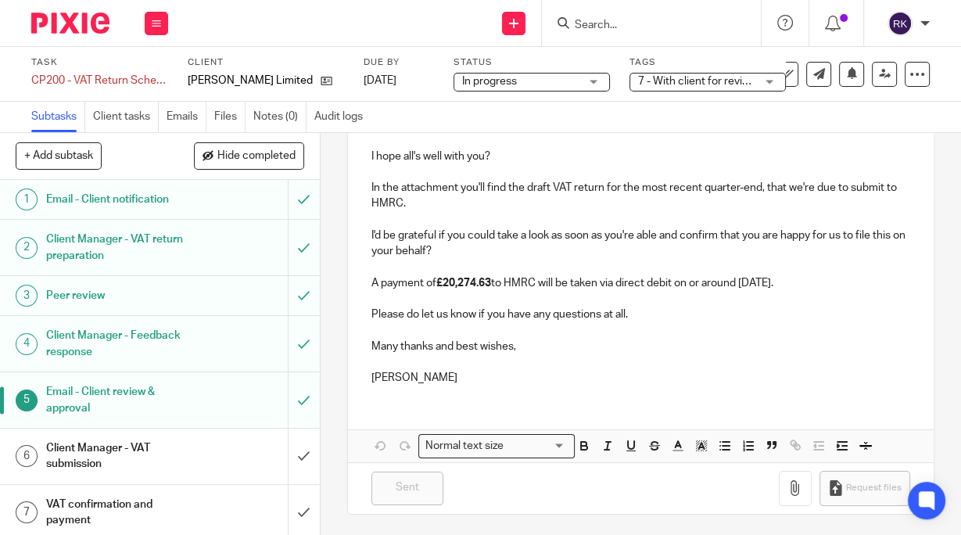
click at [480, 372] on p "Rebecca" at bounding box center [641, 378] width 539 height 16
drag, startPoint x: 429, startPoint y: 375, endPoint x: 353, endPoint y: 378, distance: 76.7
click at [354, 378] on div "Hi Olivia, I hope all's well with you? In the attachment you'll find the draft …" at bounding box center [641, 249] width 586 height 297
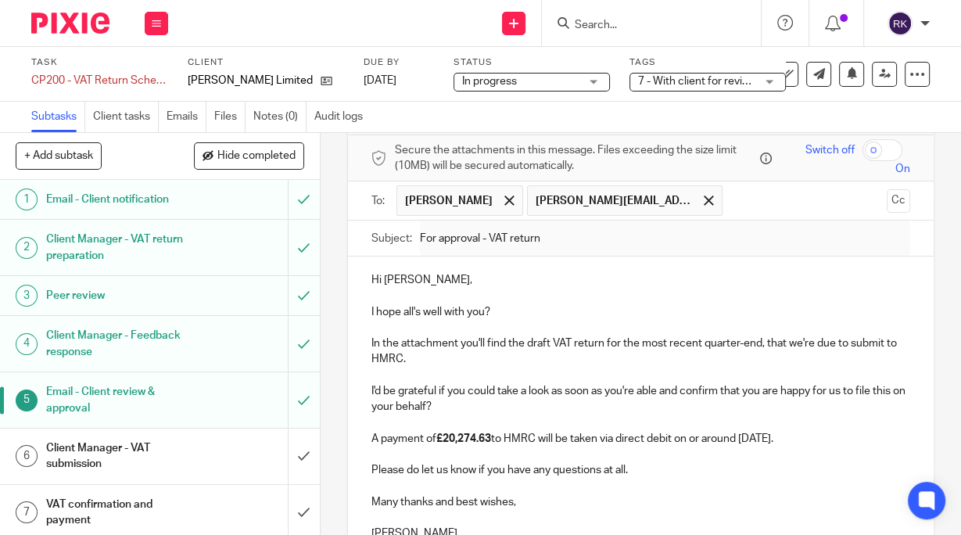
scroll to position [0, 0]
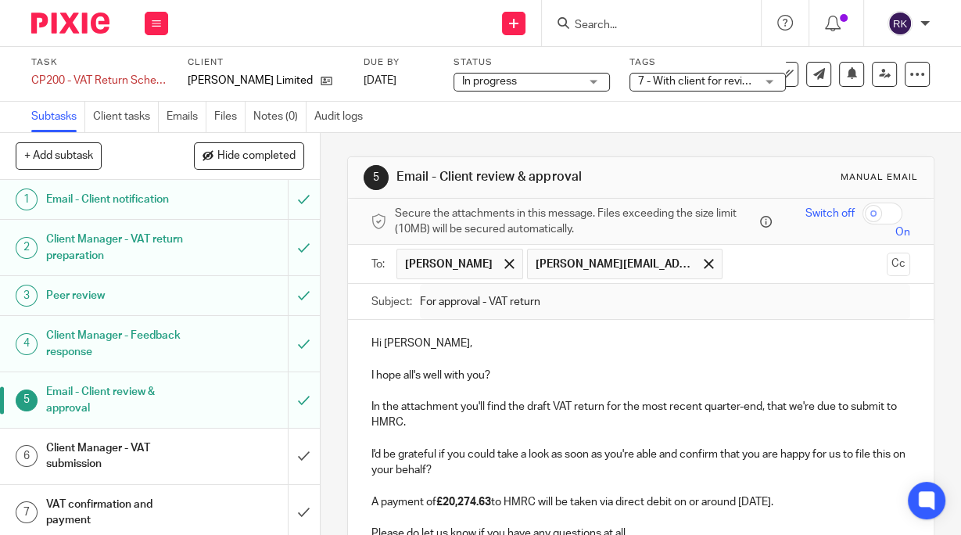
click at [527, 356] on p at bounding box center [641, 359] width 539 height 16
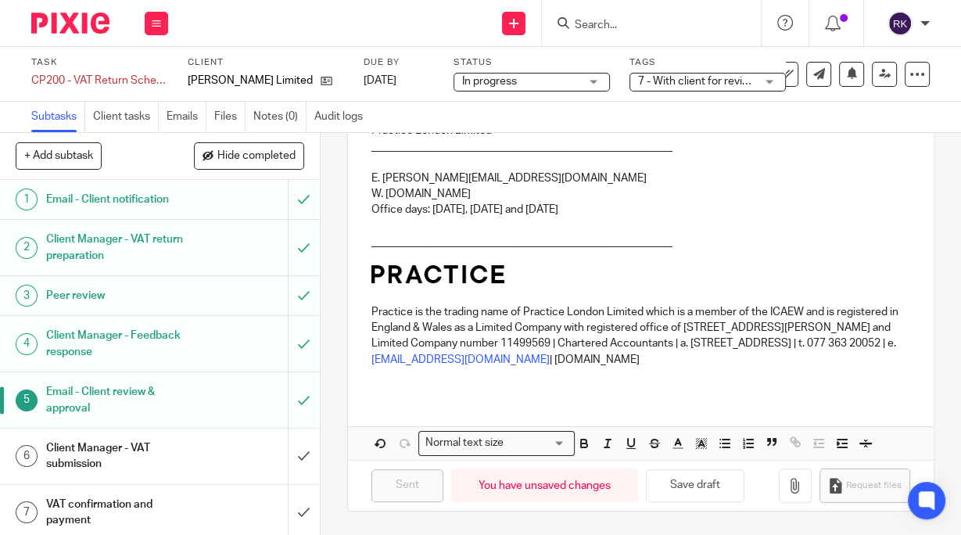
scroll to position [512, 0]
click at [704, 483] on button "Save draft" at bounding box center [695, 486] width 99 height 34
drag, startPoint x: 617, startPoint y: 363, endPoint x: 604, endPoint y: 356, distance: 15.0
click at [618, 363] on p "Practice is the trading name of Practice London Limited which is a member of th…" at bounding box center [641, 335] width 539 height 63
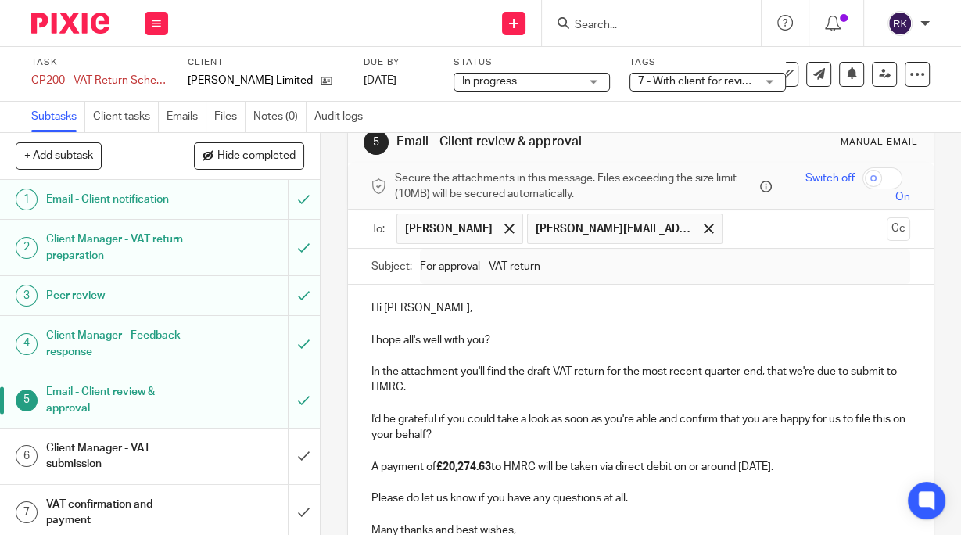
scroll to position [0, 0]
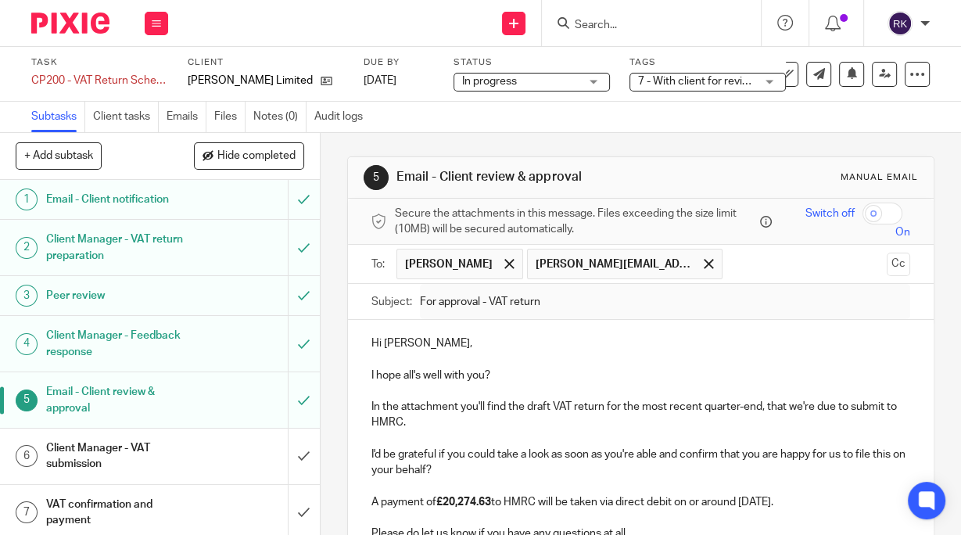
click at [436, 338] on p "Hi Olivia," at bounding box center [641, 344] width 539 height 16
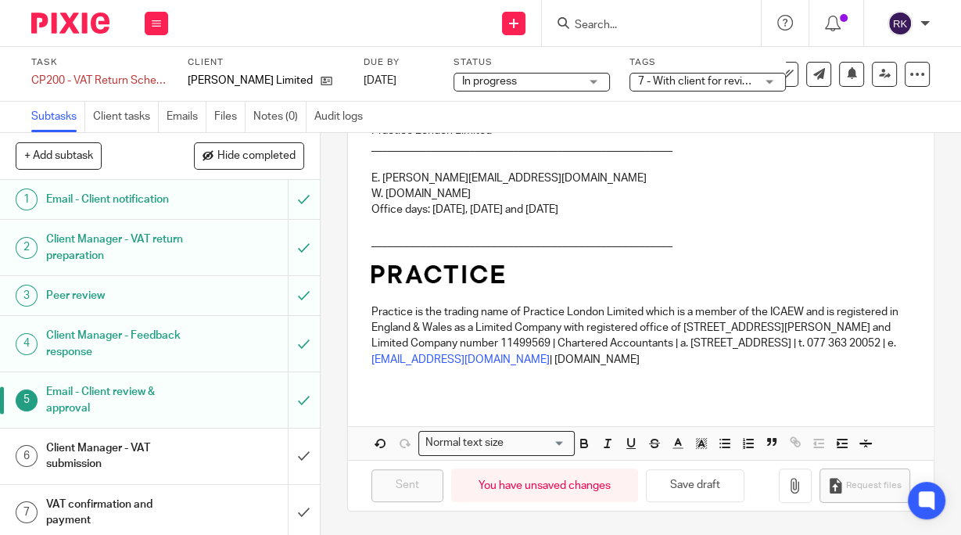
scroll to position [512, 0]
click at [550, 354] on link "hello@wearepractice.com" at bounding box center [461, 359] width 178 height 11
click at [706, 480] on button "Save draft" at bounding box center [695, 486] width 99 height 34
click at [701, 494] on button "Save draft" at bounding box center [695, 486] width 99 height 34
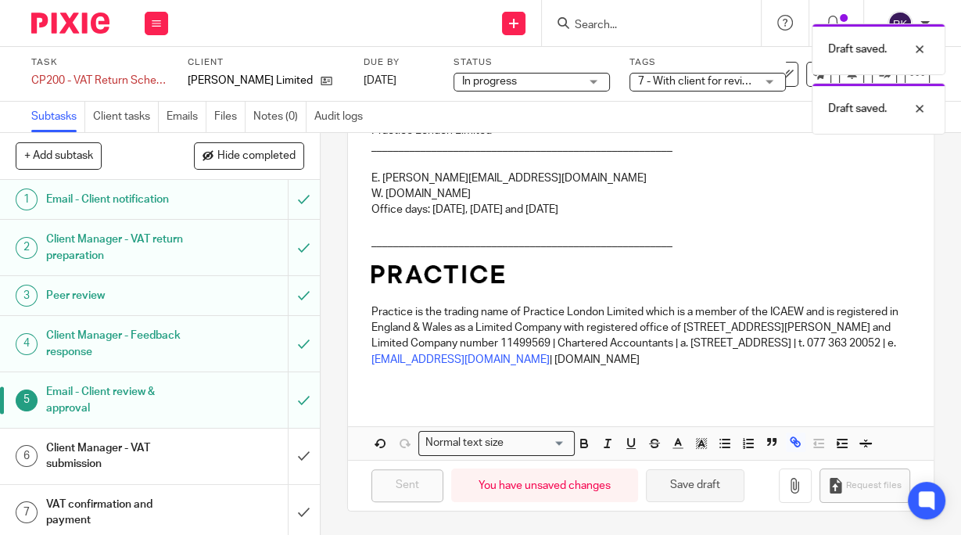
click at [701, 486] on button "Save draft" at bounding box center [695, 486] width 99 height 34
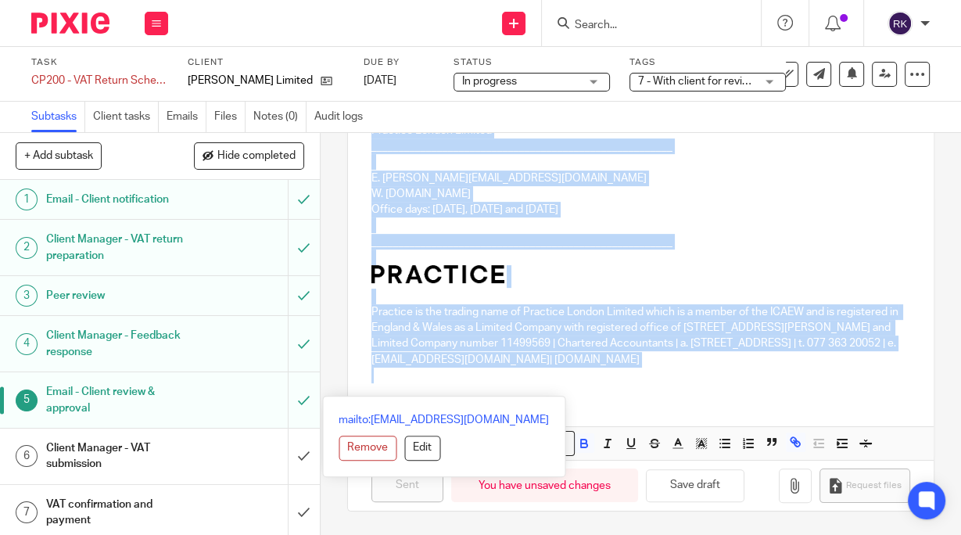
drag, startPoint x: 363, startPoint y: 338, endPoint x: 523, endPoint y: 397, distance: 170.3
click at [523, 397] on div "Hi Olivia, I hope all's well with you? In the attachment you'll find the draft …" at bounding box center [641, 141] width 586 height 638
copy div "Hi Olivia, I hope all's well with you? In the attachment you'll find the draft …"
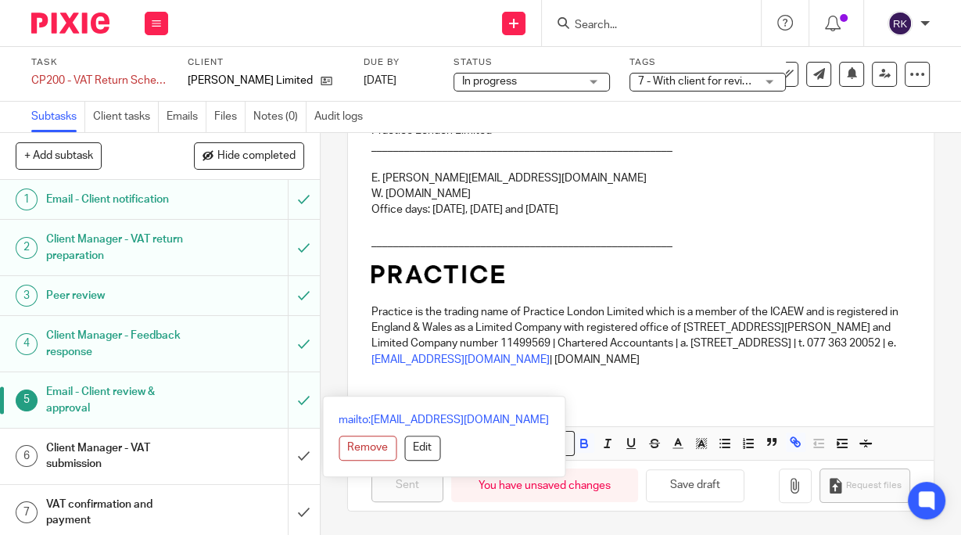
click at [689, 396] on div "Hi Olivia, I hope all's well with you? In the attachment you'll find the draft …" at bounding box center [641, 141] width 586 height 638
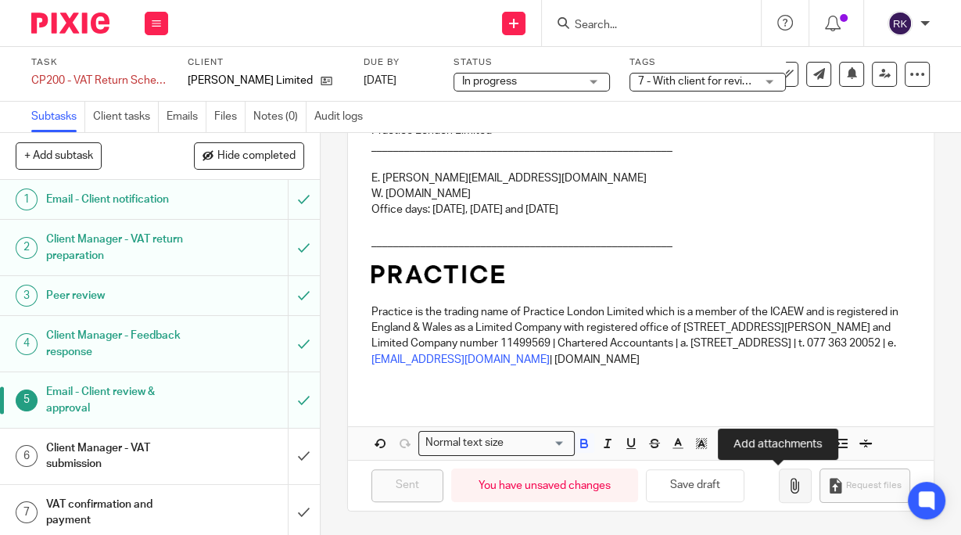
click at [788, 492] on icon "button" at bounding box center [796, 486] width 16 height 16
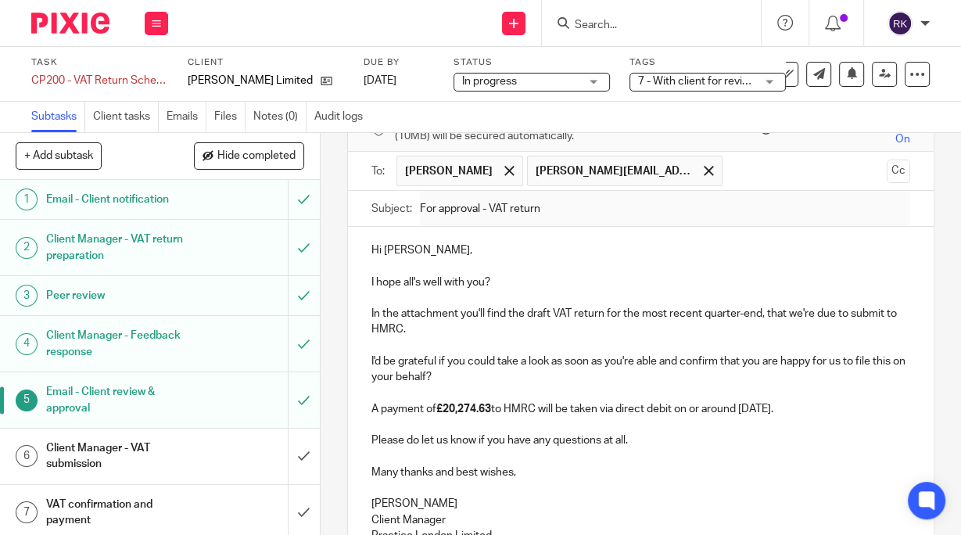
scroll to position [0, 0]
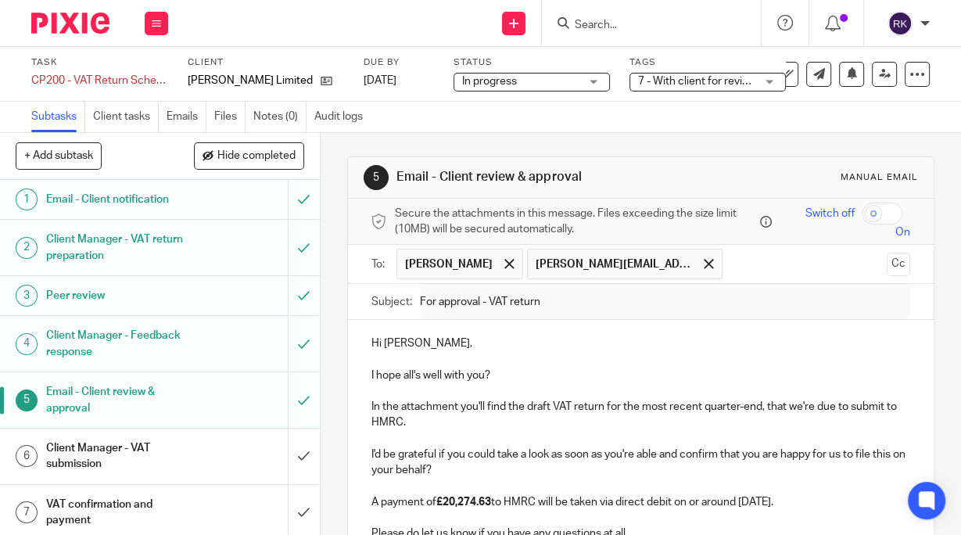
click at [595, 23] on input "Search" at bounding box center [643, 26] width 141 height 14
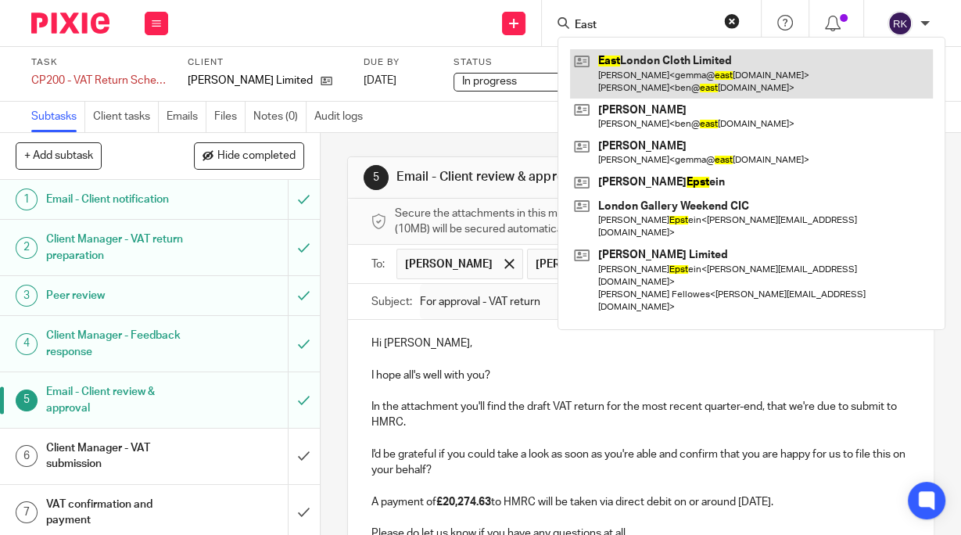
type input "East"
click at [626, 71] on link at bounding box center [751, 73] width 363 height 48
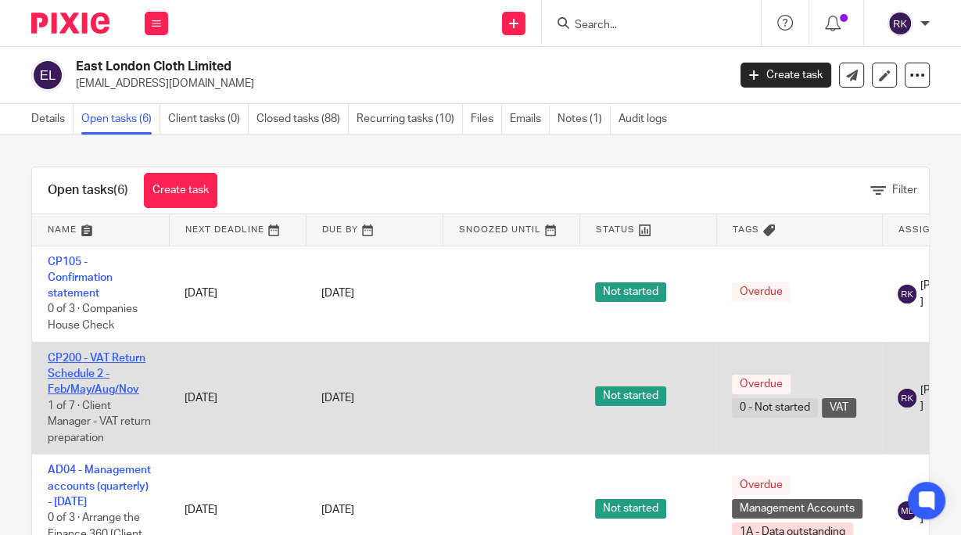
click at [85, 358] on link "CP200 - VAT Return Schedule 2 - Feb/May/Aug/Nov" at bounding box center [97, 374] width 98 height 43
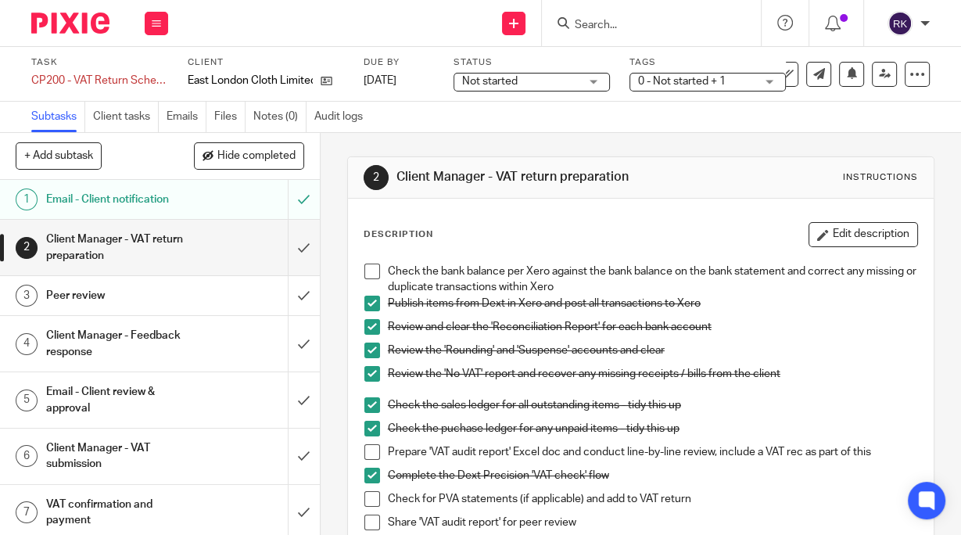
click at [366, 271] on span at bounding box center [373, 272] width 16 height 16
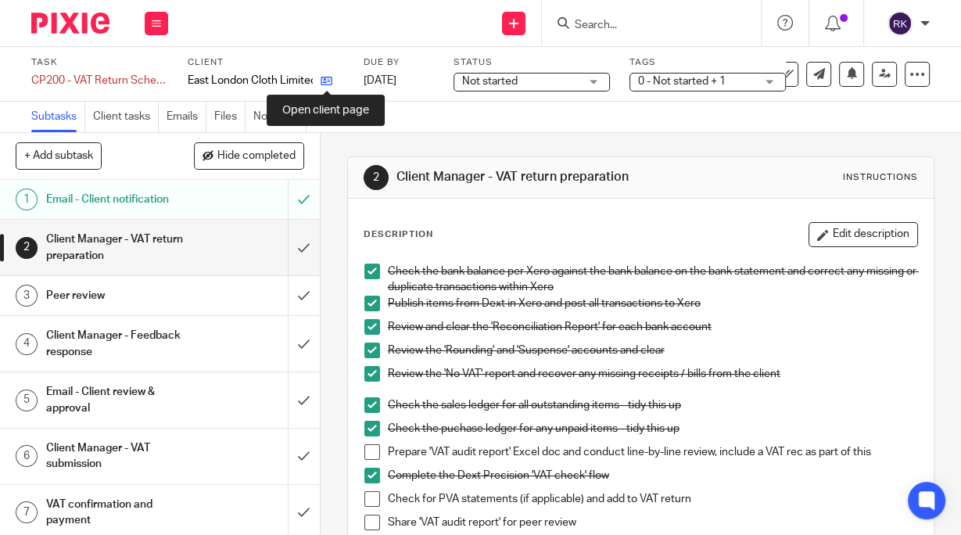
click at [331, 79] on icon at bounding box center [327, 81] width 12 height 12
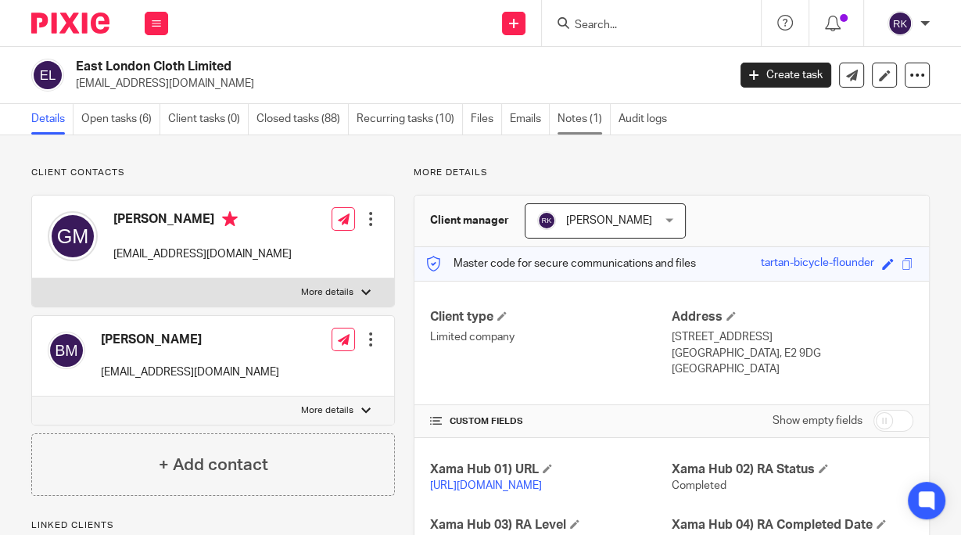
click at [585, 113] on link "Notes (1)" at bounding box center [584, 119] width 53 height 31
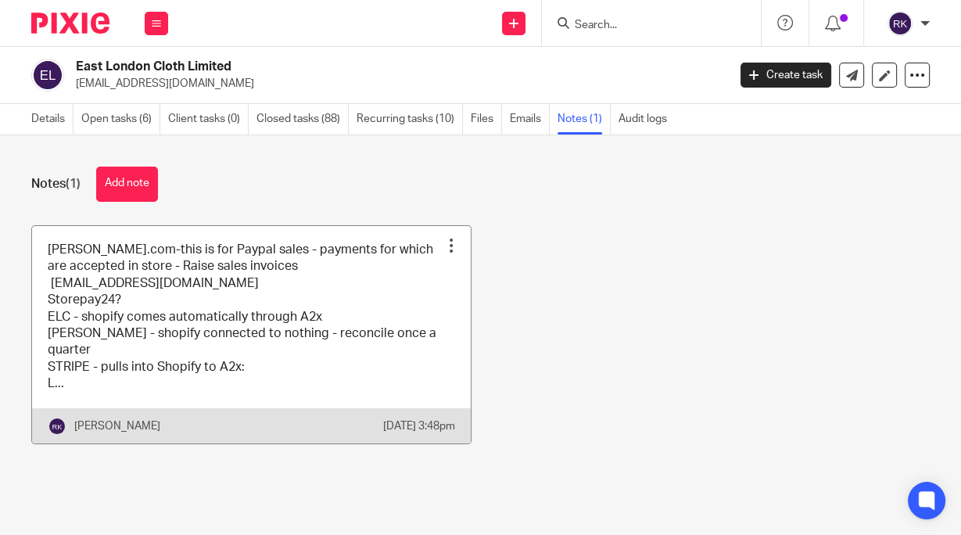
click at [444, 244] on div at bounding box center [452, 246] width 16 height 16
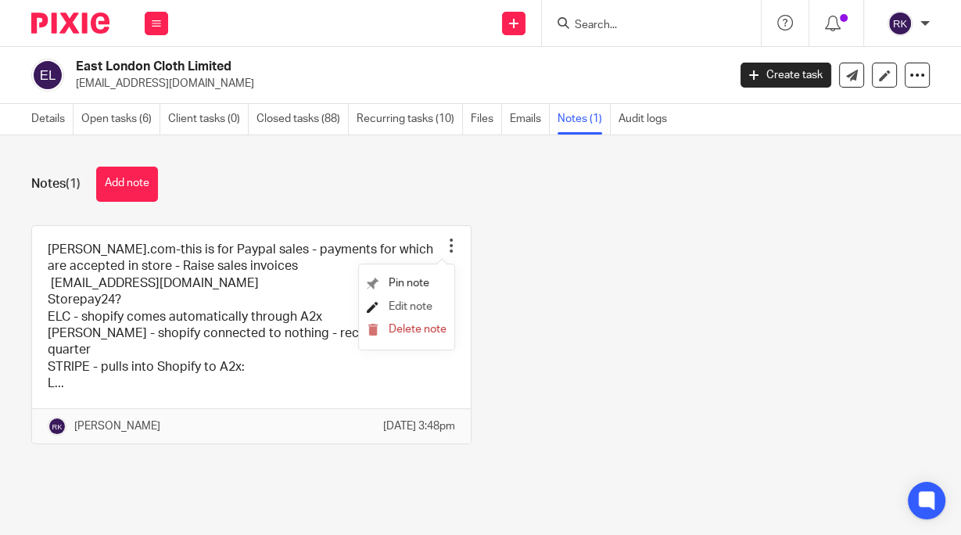
click at [410, 310] on span "Edit note" at bounding box center [411, 306] width 44 height 11
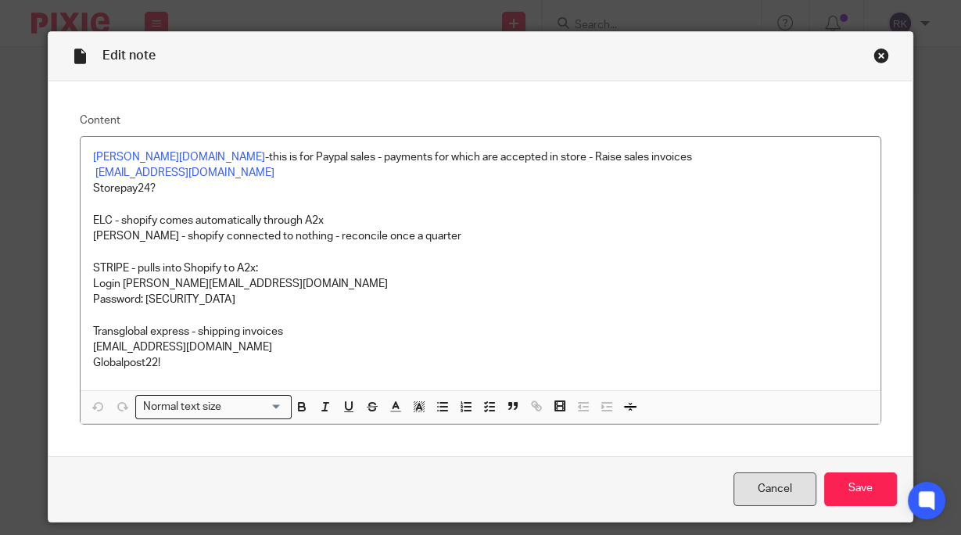
click at [785, 485] on link "Cancel" at bounding box center [775, 489] width 83 height 34
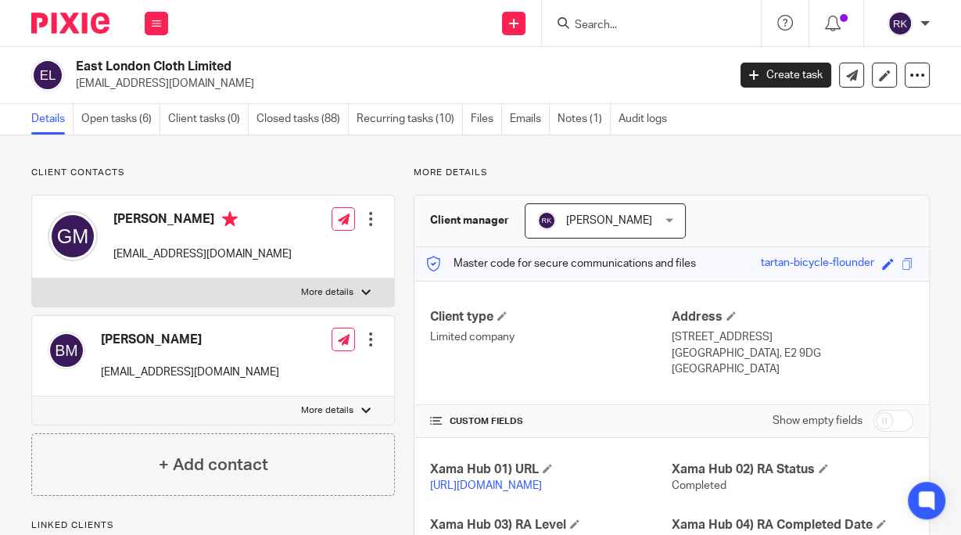
click at [363, 341] on div at bounding box center [371, 340] width 16 height 16
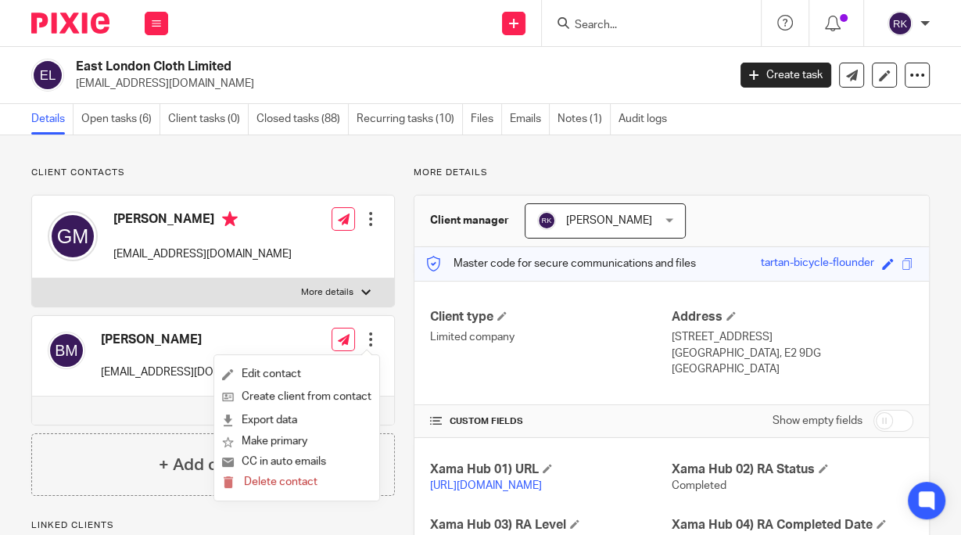
click at [241, 326] on div "[PERSON_NAME] [EMAIL_ADDRESS][DOMAIN_NAME] Edit contact Create client from cont…" at bounding box center [213, 356] width 362 height 81
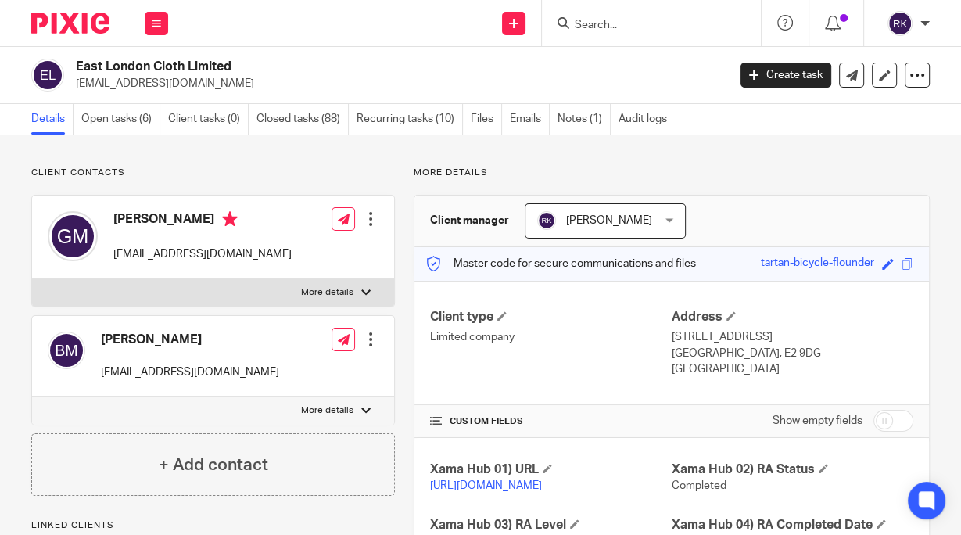
click at [630, 29] on input "Search" at bounding box center [643, 26] width 141 height 14
click at [635, 23] on input "Search" at bounding box center [643, 26] width 141 height 14
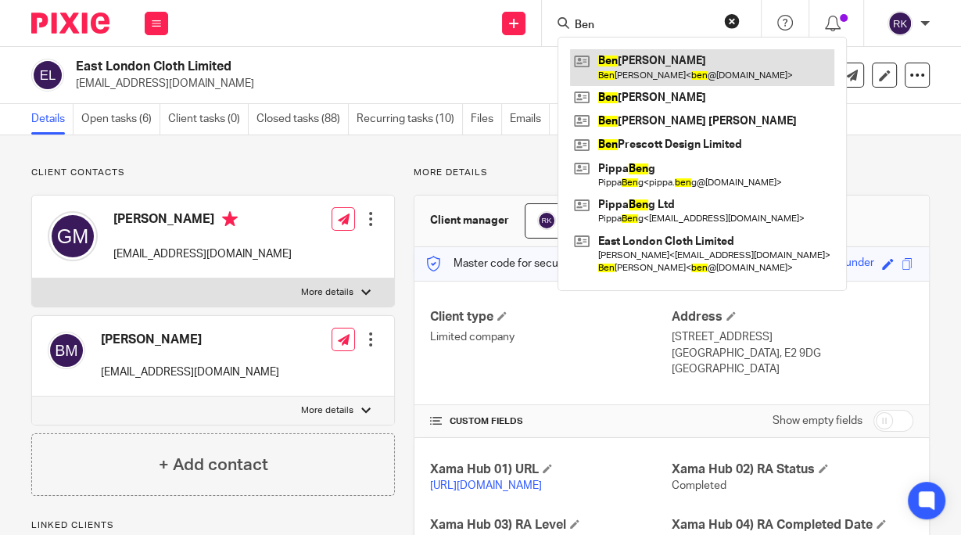
type input "Ben"
click at [658, 67] on link at bounding box center [702, 67] width 264 height 36
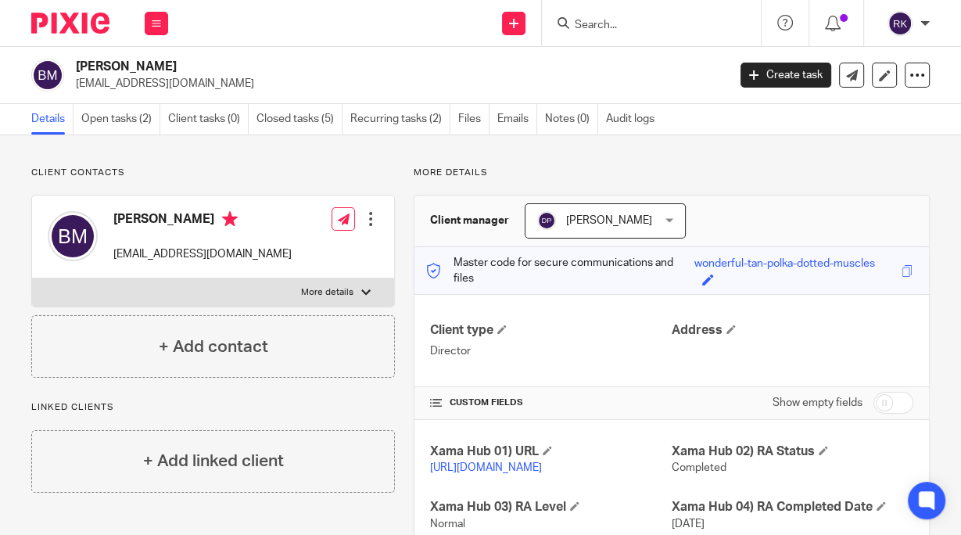
click at [368, 215] on div at bounding box center [371, 219] width 16 height 16
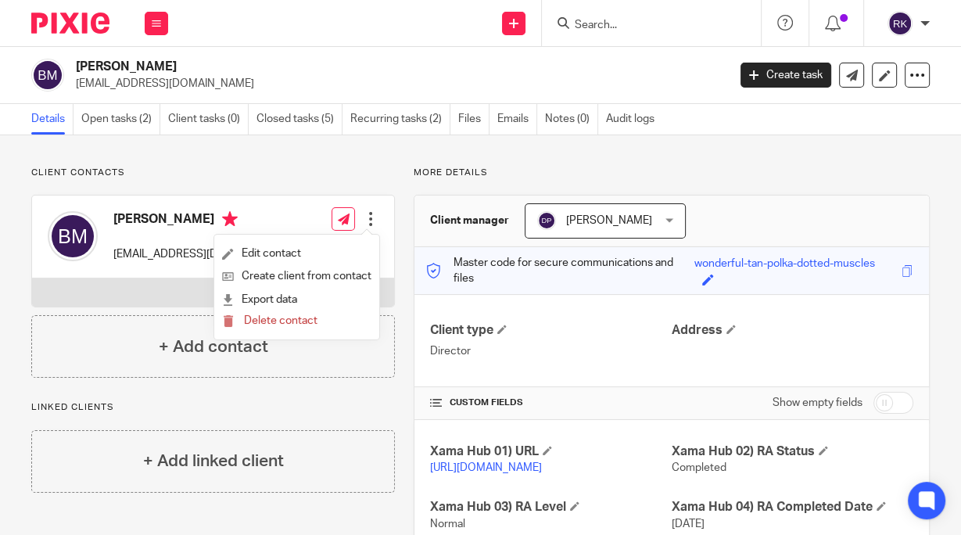
click at [284, 205] on div "Ben Moulton ben@eastlondoncloth.co.uk Edit contact Create client from contact E…" at bounding box center [213, 237] width 362 height 83
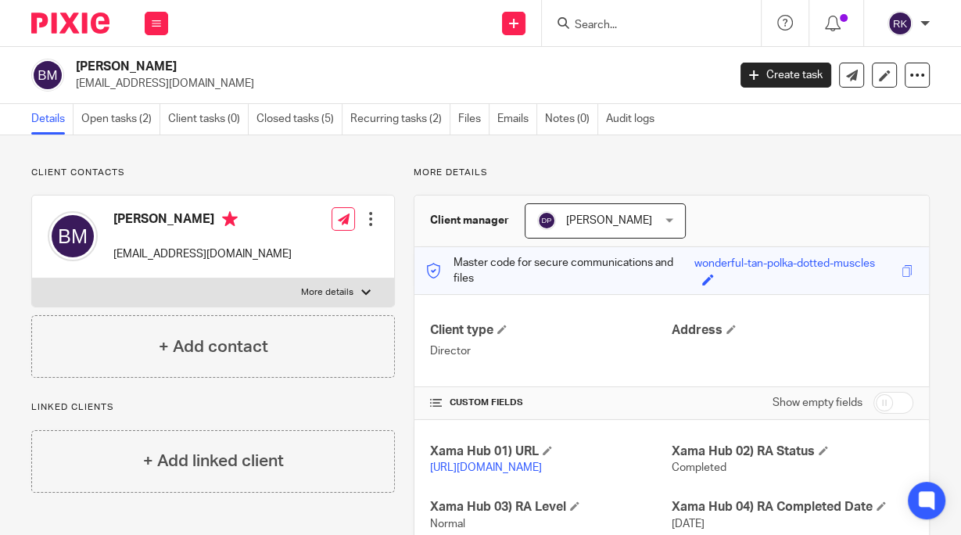
click at [343, 295] on p "More details" at bounding box center [327, 292] width 52 height 13
click at [32, 278] on input "More details" at bounding box center [31, 278] width 1 height 1
checkbox input "true"
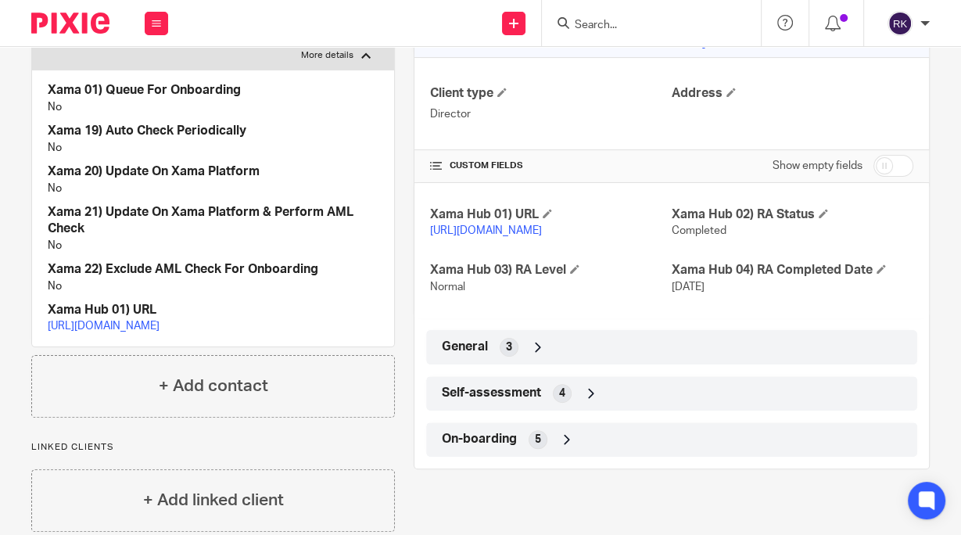
scroll to position [296, 0]
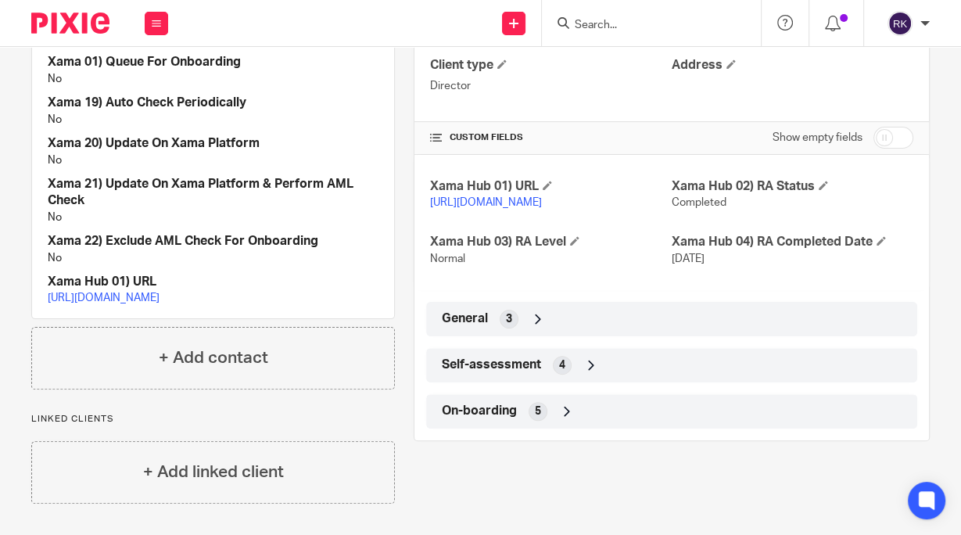
click at [612, 352] on div "Self-assessment 4" at bounding box center [672, 365] width 468 height 27
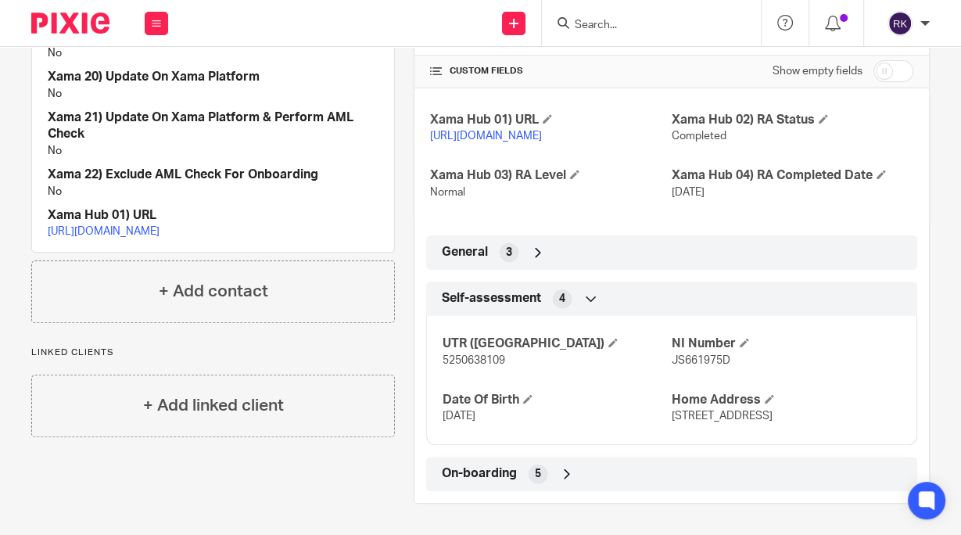
scroll to position [362, 0]
click at [585, 474] on div "On-boarding 5" at bounding box center [672, 474] width 468 height 27
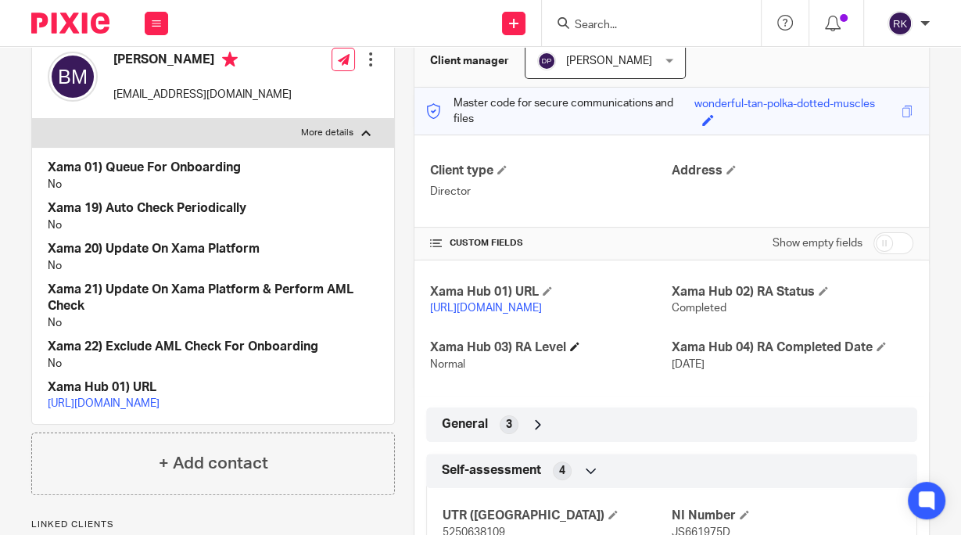
scroll to position [0, 0]
